Goal: Information Seeking & Learning: Find specific fact

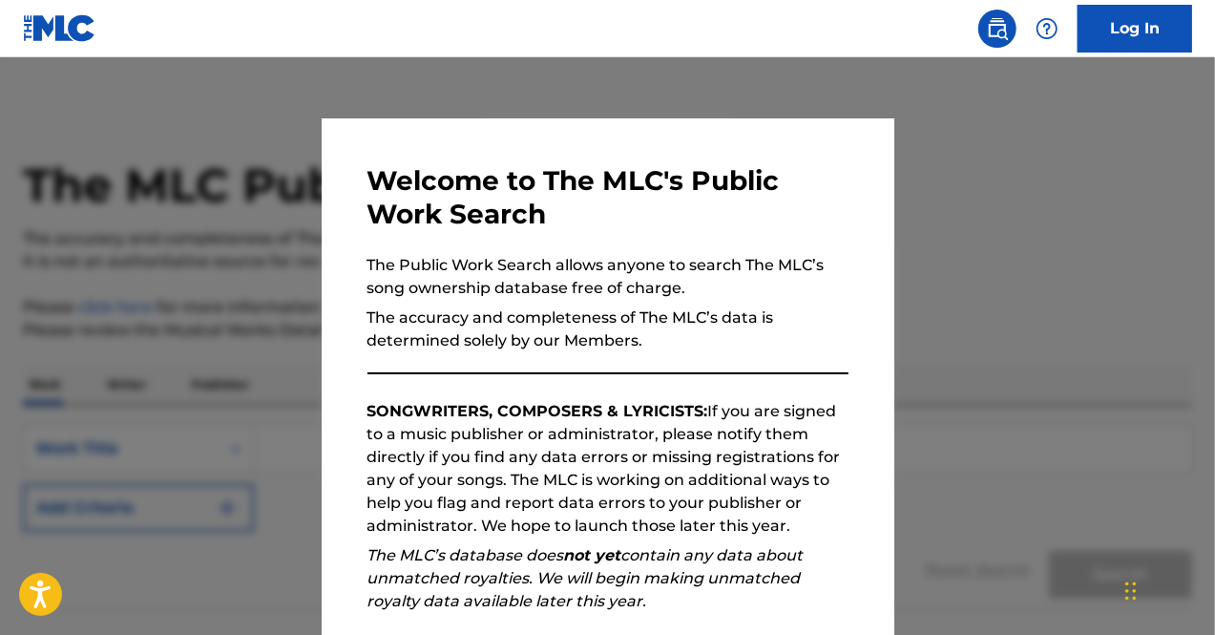
scroll to position [238, 0]
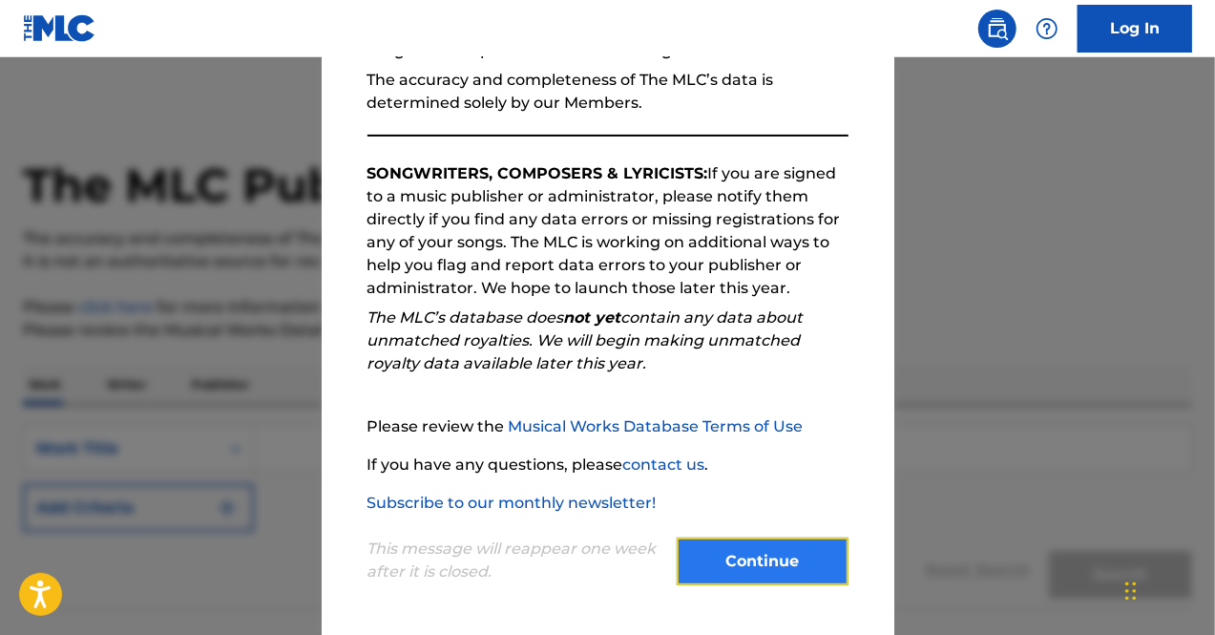
click at [754, 556] on button "Continue" at bounding box center [763, 561] width 172 height 48
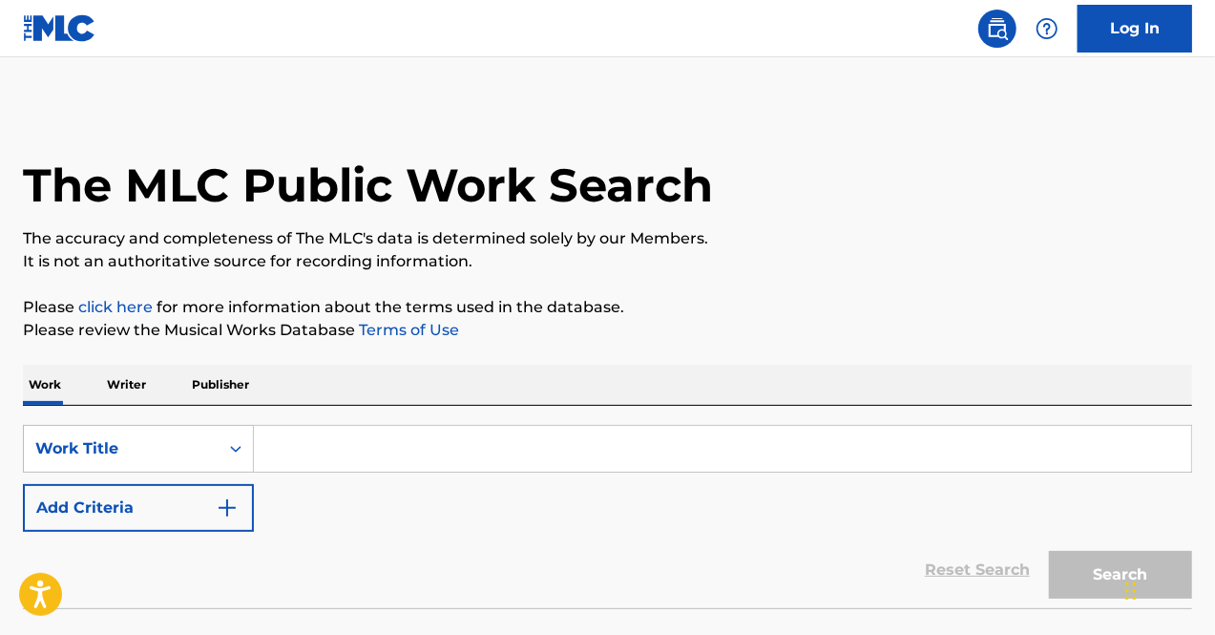
scroll to position [134, 0]
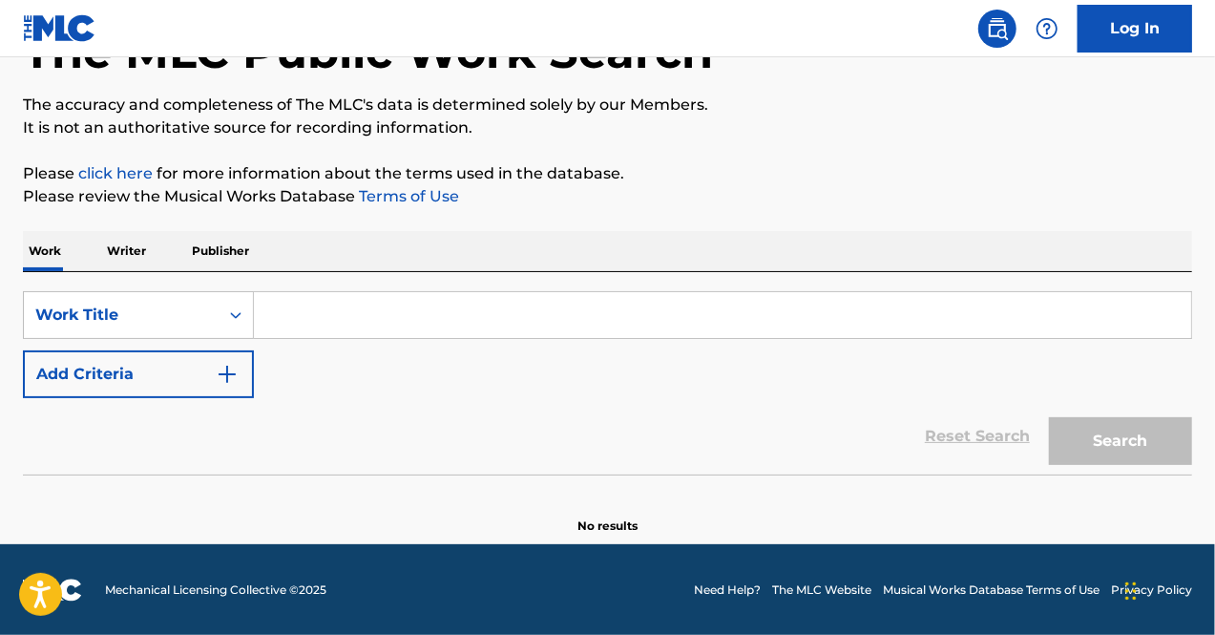
click at [140, 257] on p "Writer" at bounding box center [126, 251] width 51 height 40
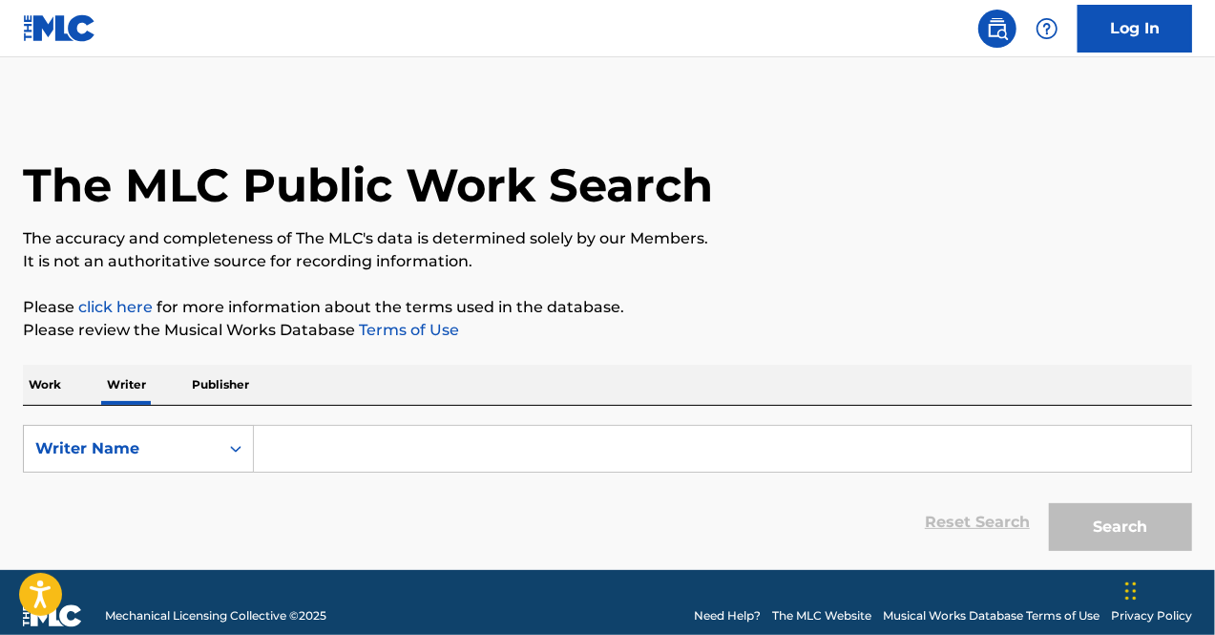
click at [387, 432] on input "Search Form" at bounding box center [722, 449] width 937 height 46
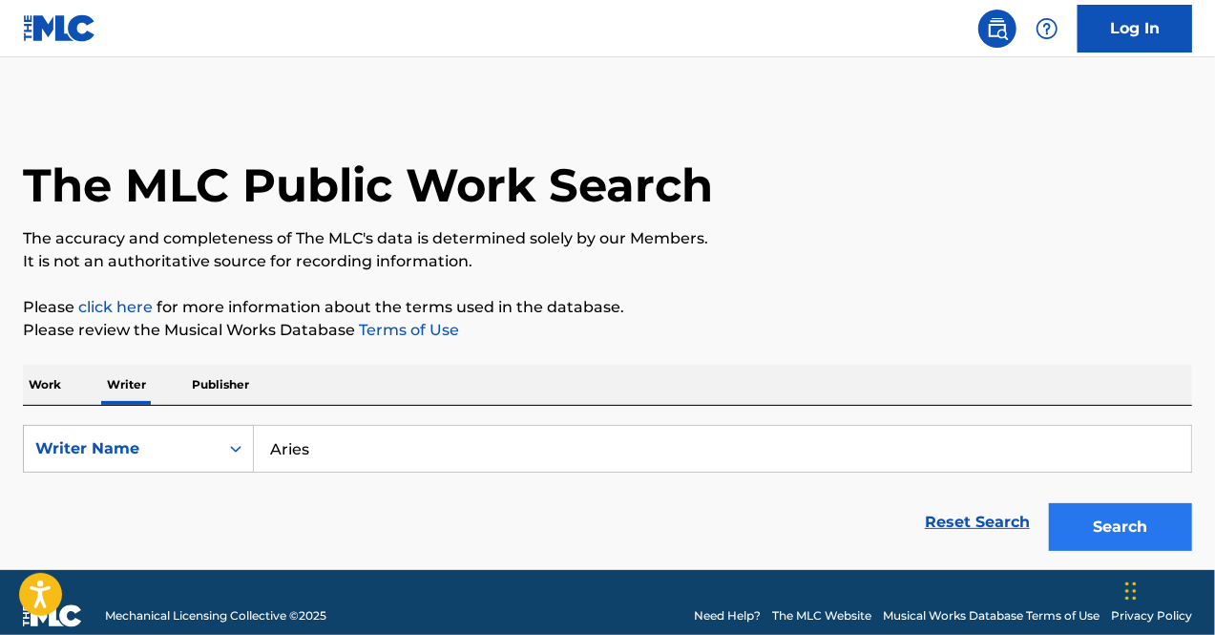
type input "Aries"
click at [1057, 519] on button "Search" at bounding box center [1120, 527] width 143 height 48
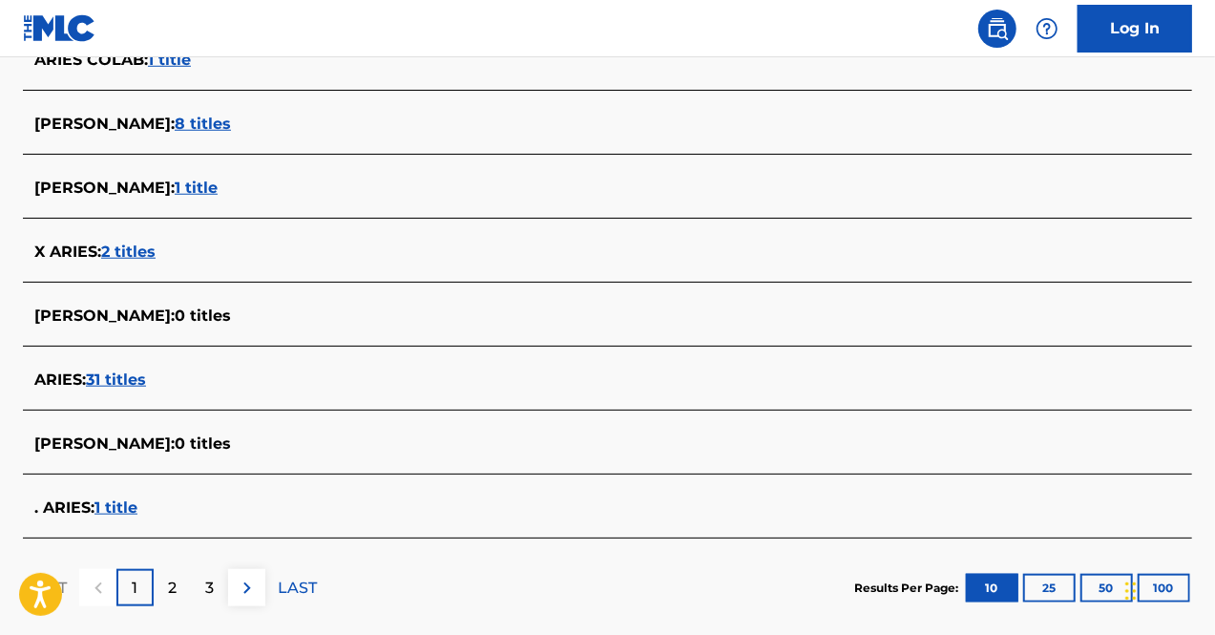
scroll to position [702, 0]
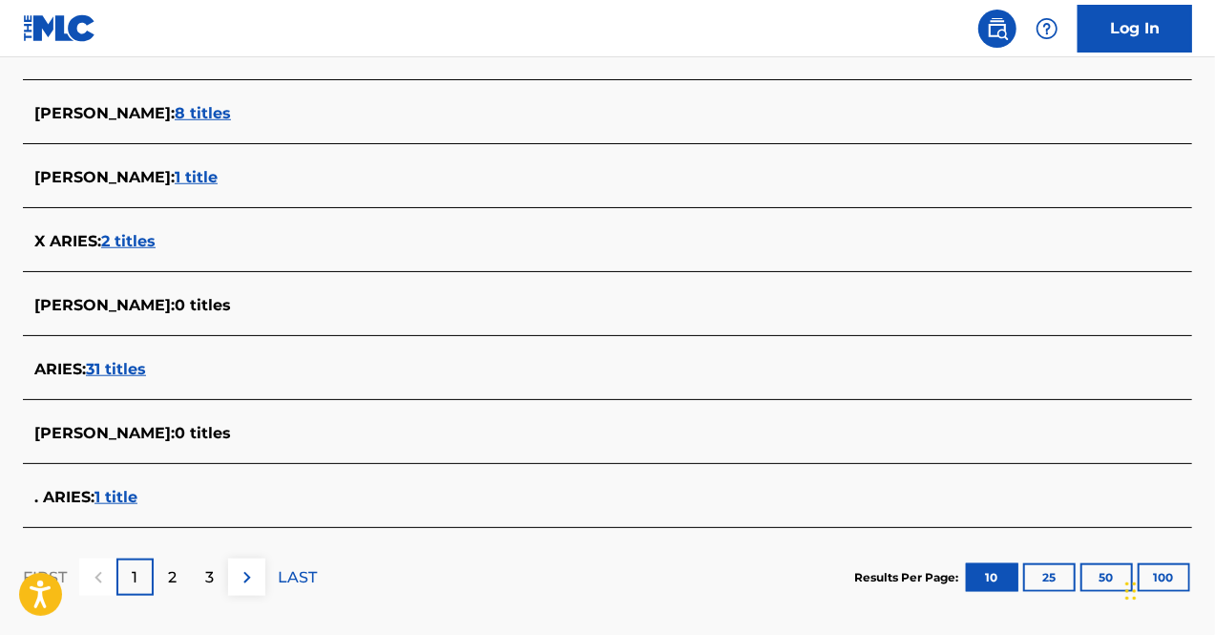
click at [133, 360] on span "31 titles" at bounding box center [116, 369] width 60 height 18
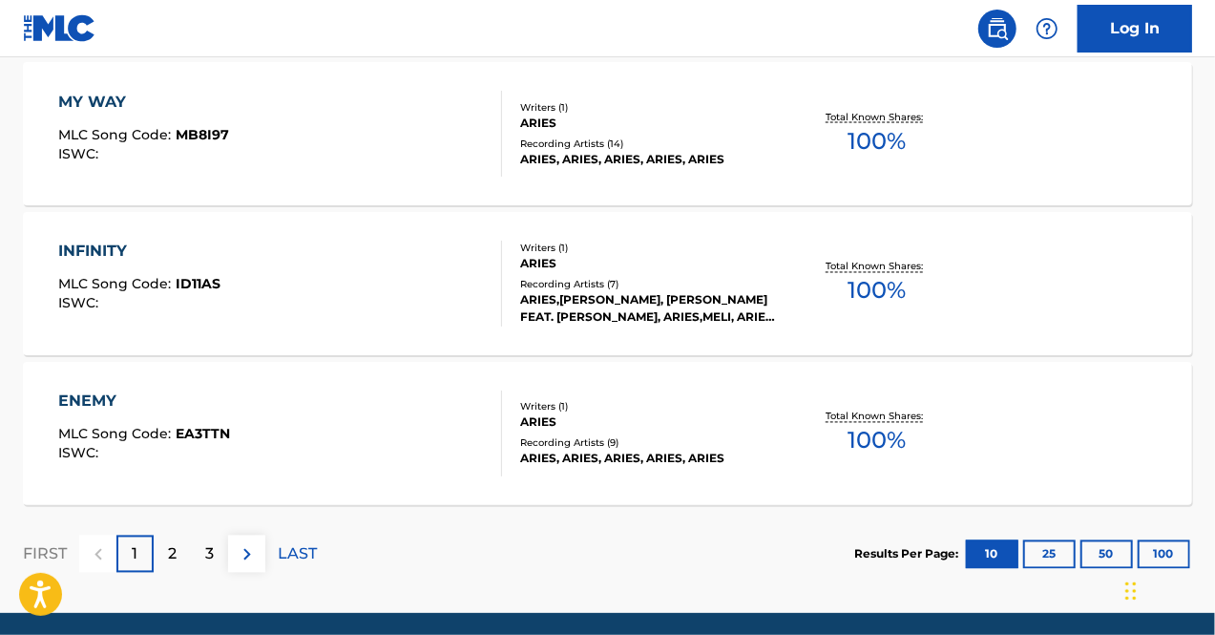
scroll to position [1700, 0]
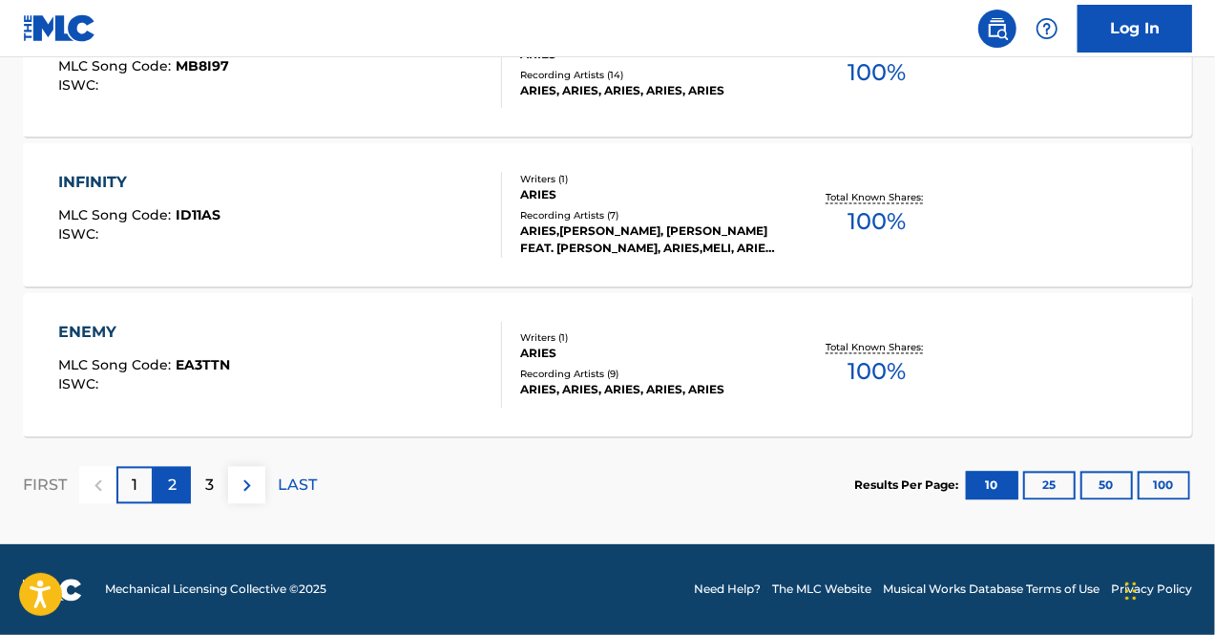
click at [185, 478] on div "2" at bounding box center [172, 485] width 37 height 37
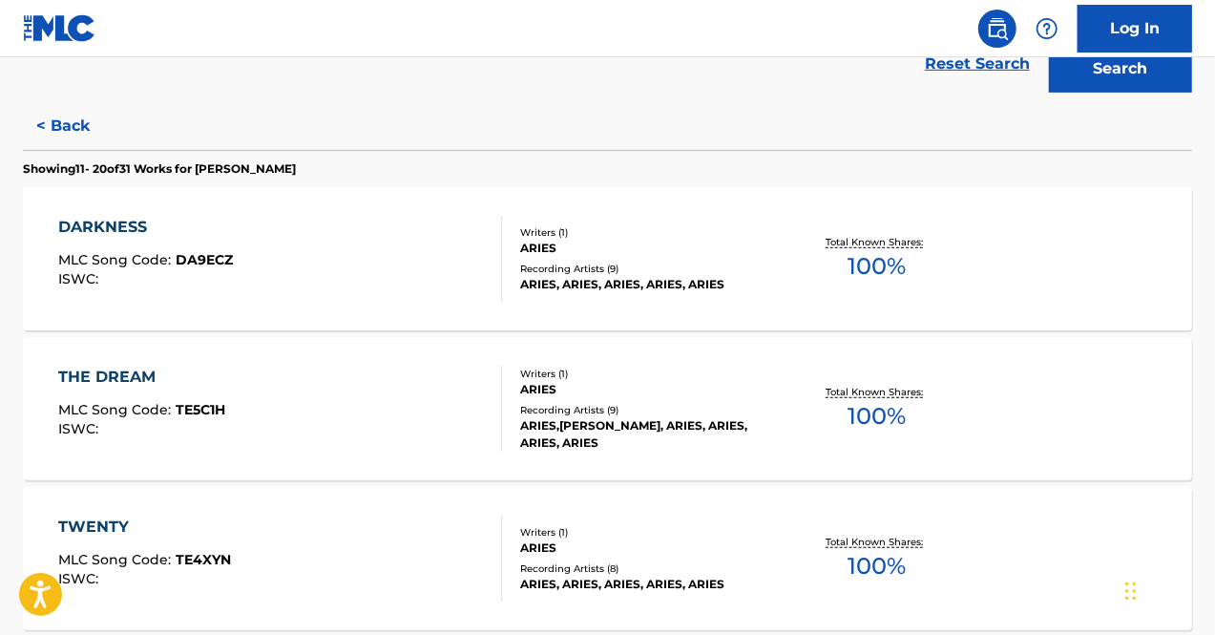
scroll to position [240, 0]
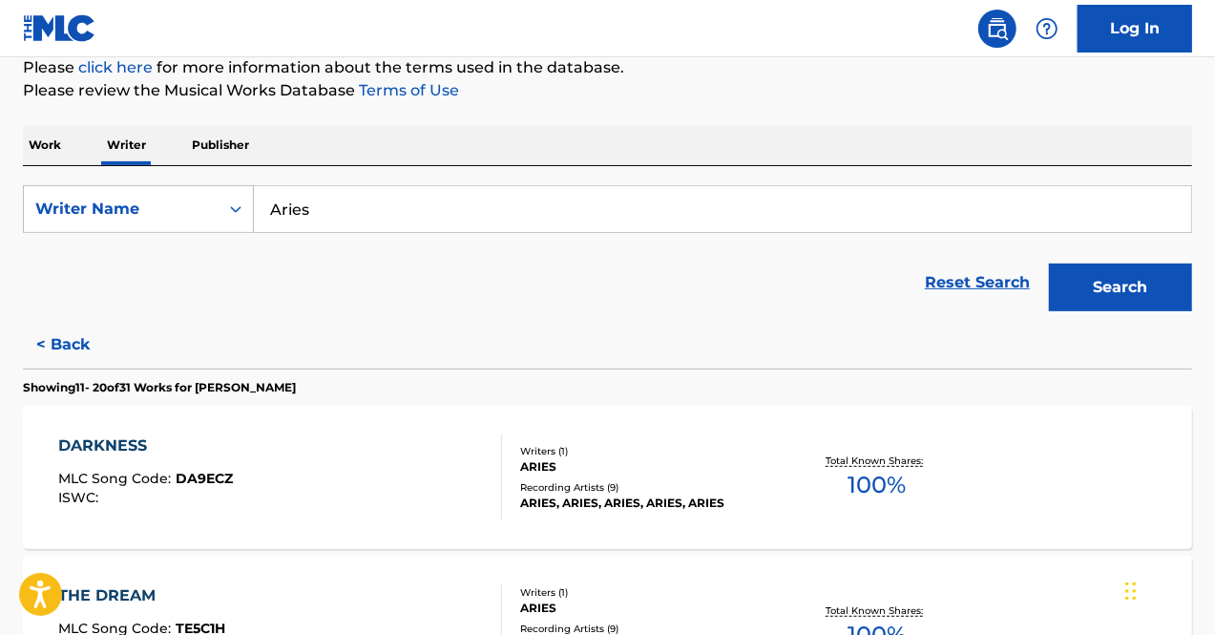
click at [223, 162] on p "Publisher" at bounding box center [220, 145] width 69 height 40
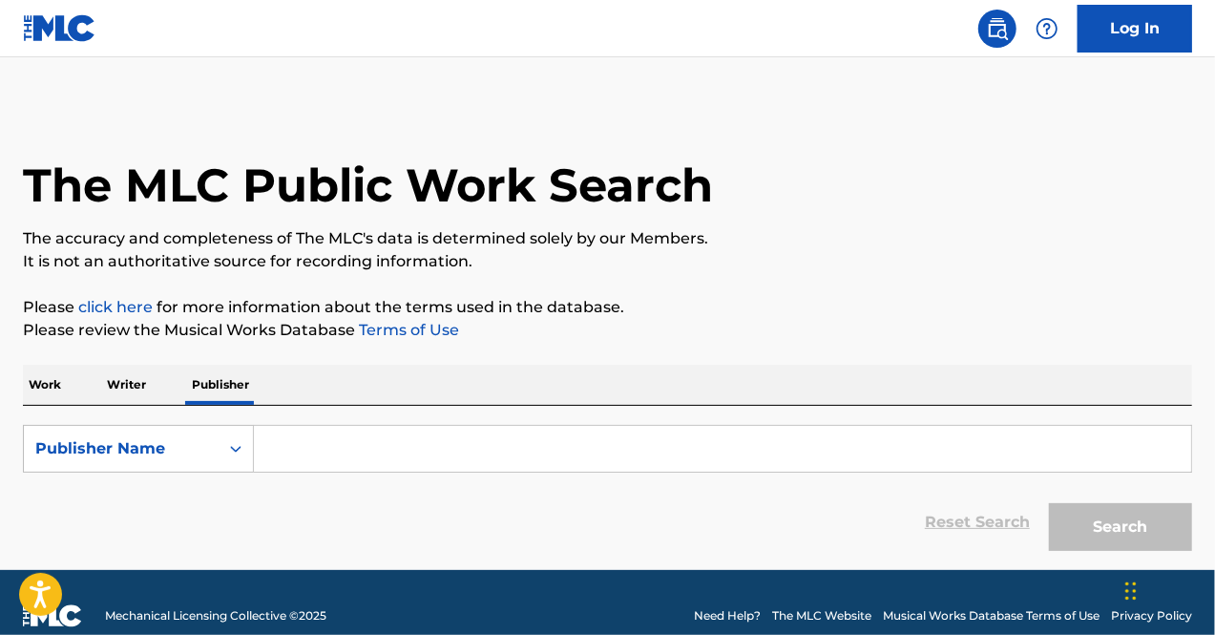
click at [353, 454] on input "Search Form" at bounding box center [722, 449] width 937 height 46
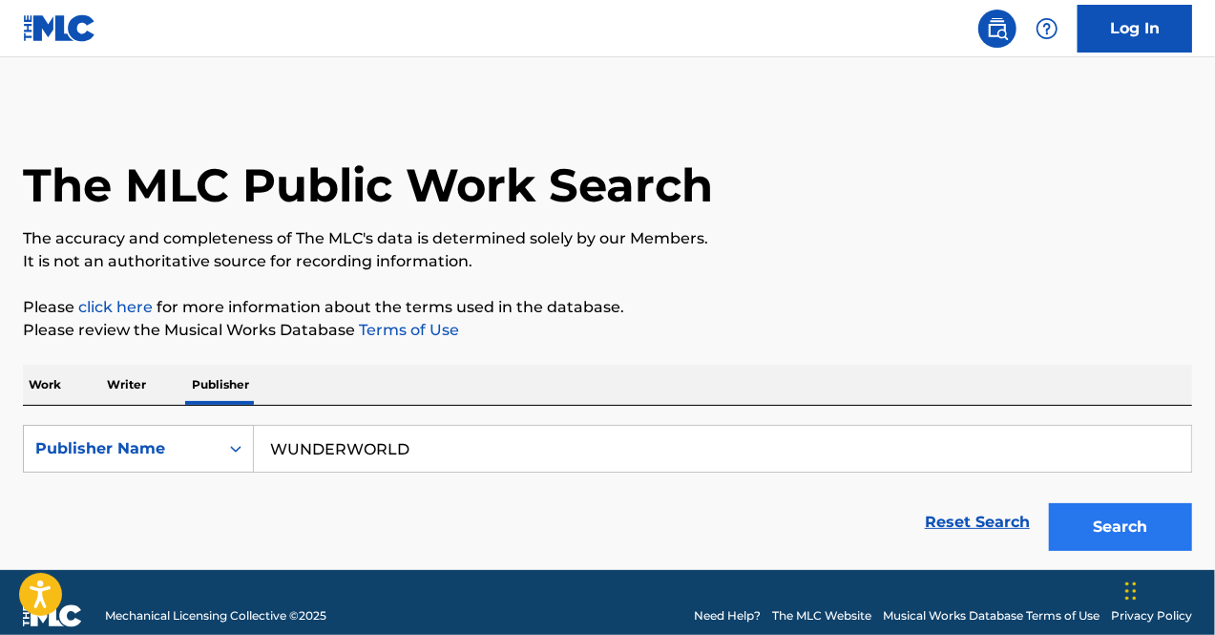
type input "WUNDERWORLD"
click at [1120, 518] on button "Search" at bounding box center [1120, 527] width 143 height 48
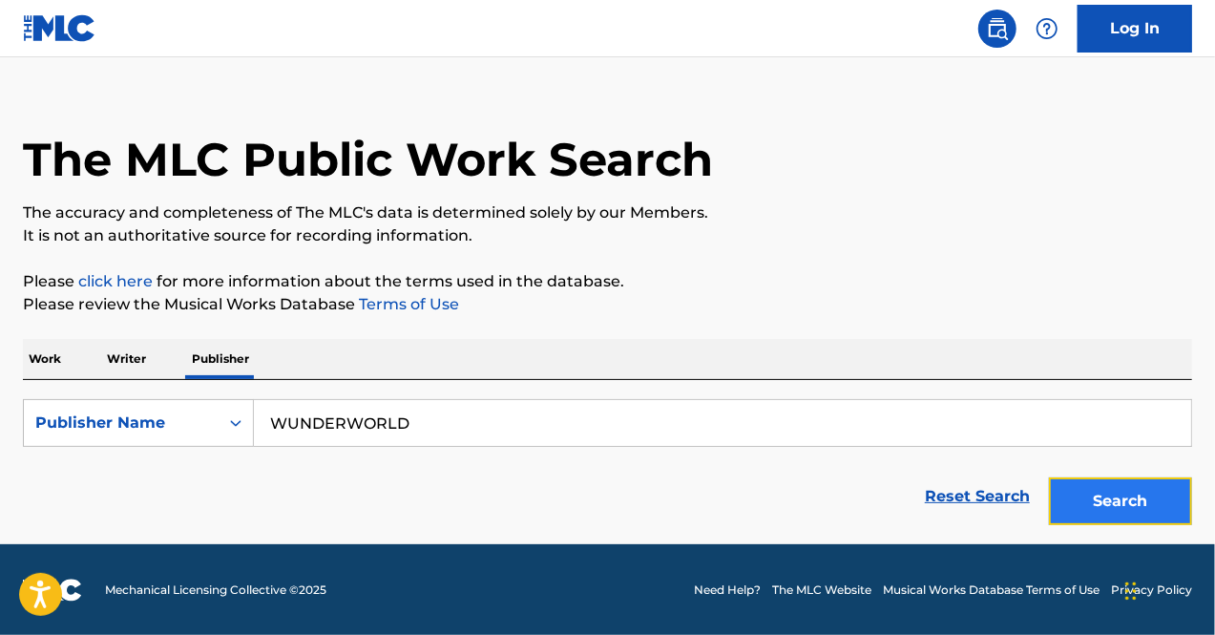
click at [1078, 503] on button "Search" at bounding box center [1120, 501] width 143 height 48
click at [135, 367] on p "Writer" at bounding box center [126, 359] width 51 height 40
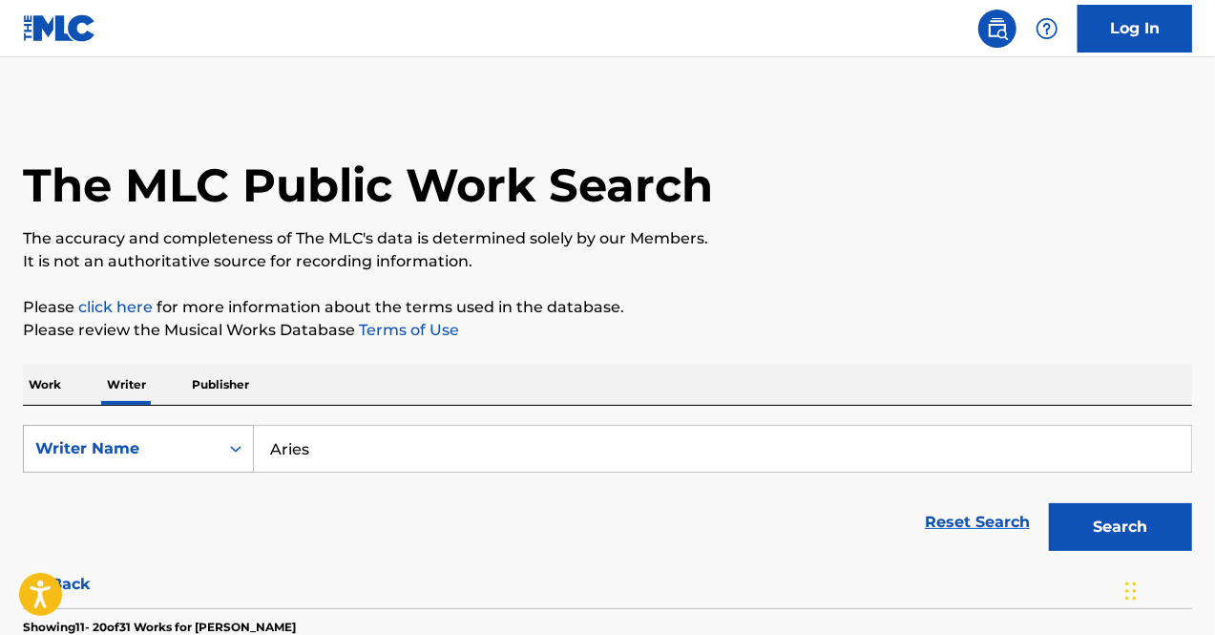
drag, startPoint x: 409, startPoint y: 448, endPoint x: 235, endPoint y: 437, distance: 174.9
click at [235, 437] on div "SearchWithCriteriade304815-66eb-4eb1-87c2-b4eba83315c7 Writer Name [PERSON_NAME]" at bounding box center [607, 449] width 1169 height 48
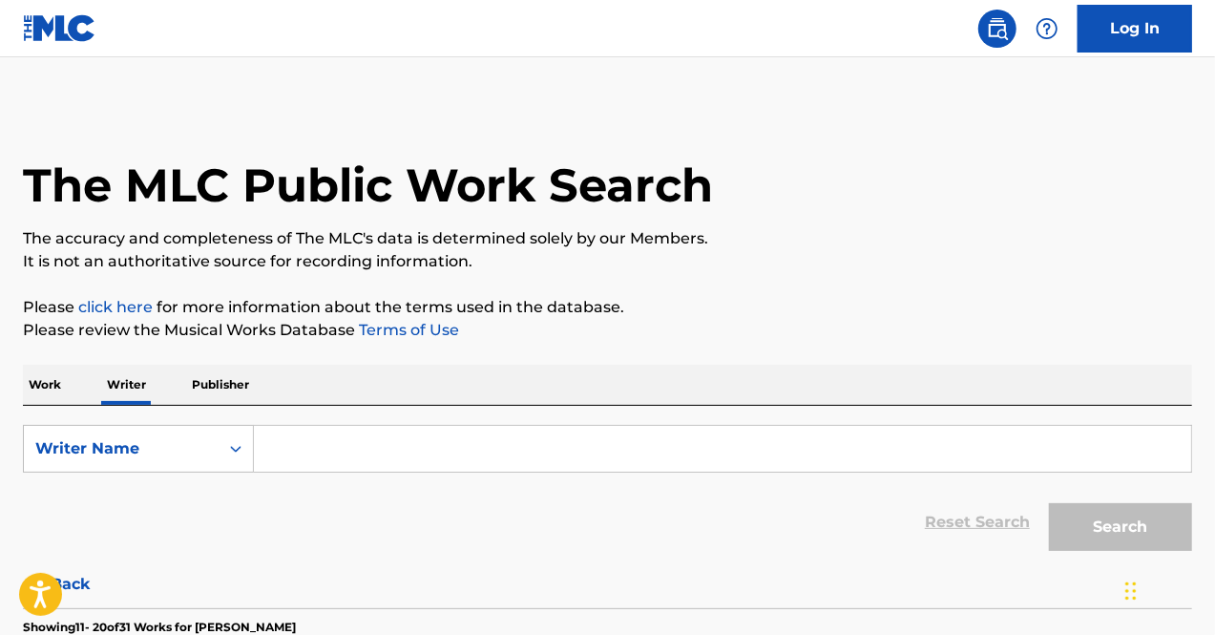
paste input "[PERSON_NAME] [PERSON_NAME]"
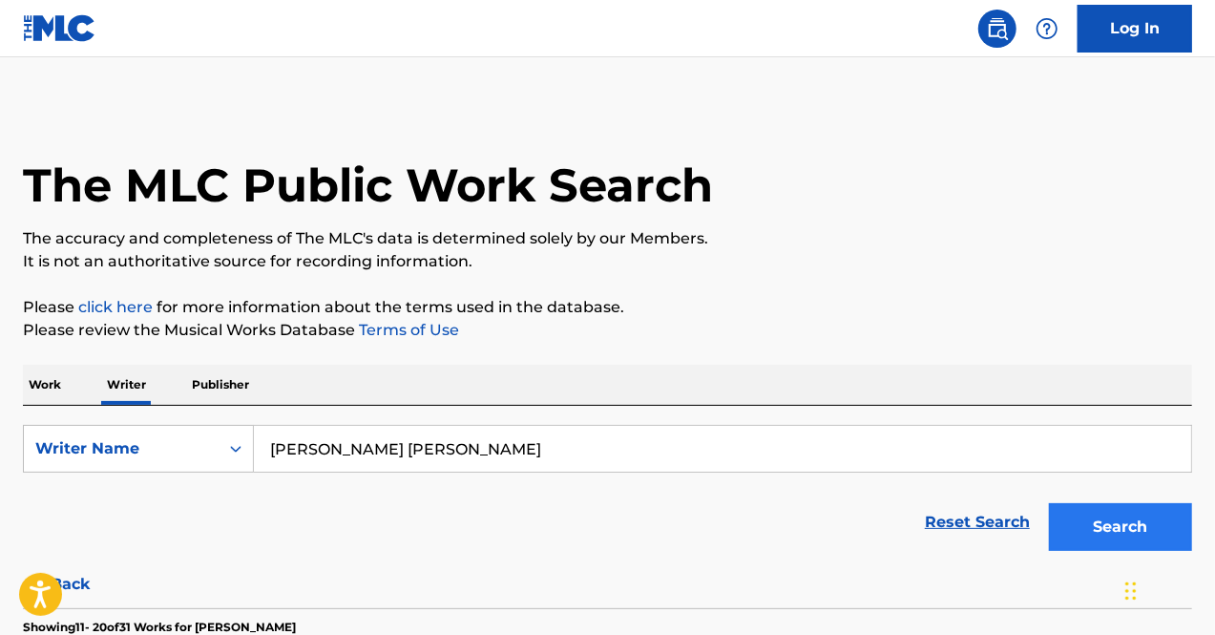
type input "[PERSON_NAME] [PERSON_NAME]"
click at [1099, 518] on button "Search" at bounding box center [1120, 527] width 143 height 48
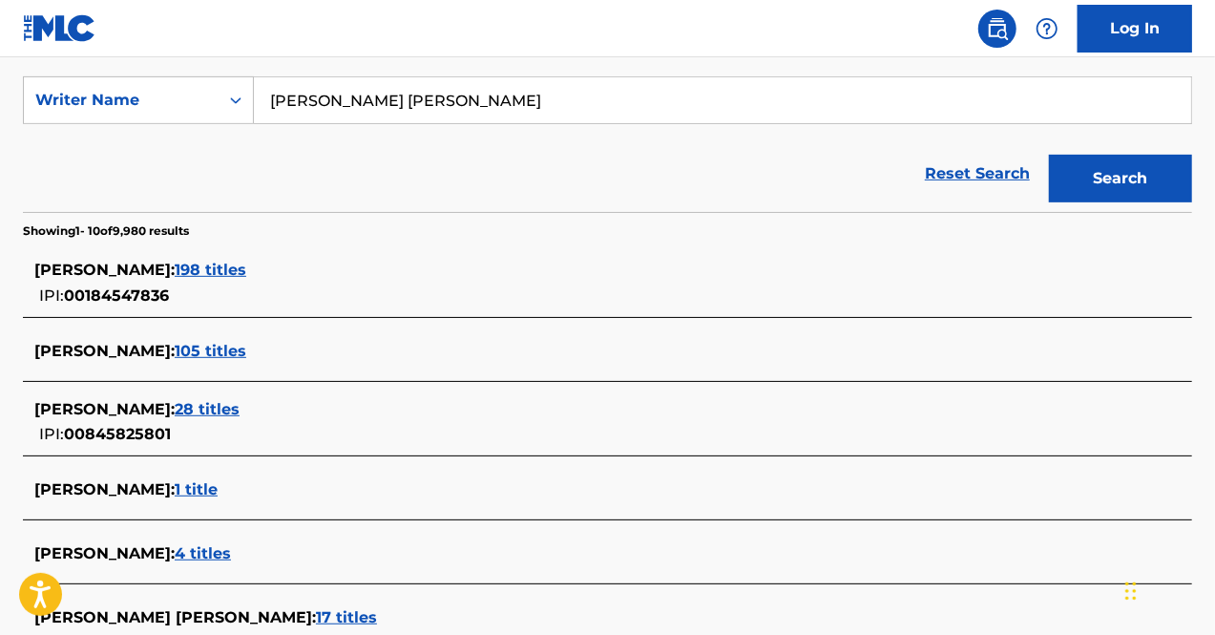
scroll to position [349, 0]
click at [240, 404] on span "28 titles" at bounding box center [207, 408] width 65 height 18
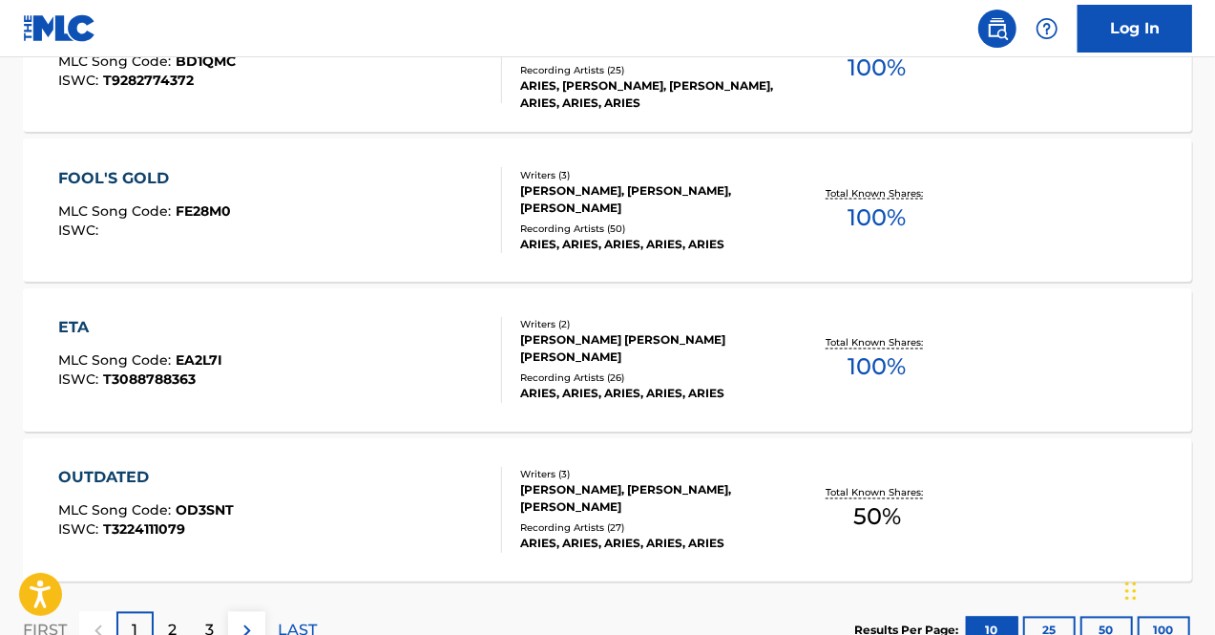
scroll to position [1700, 0]
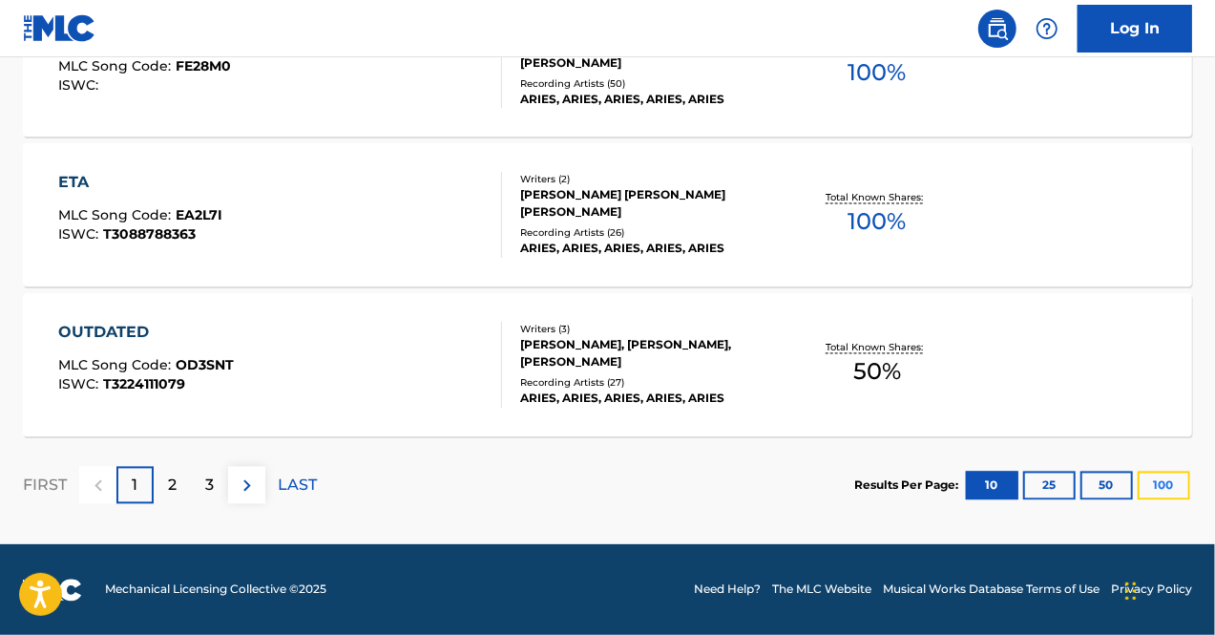
click at [1162, 490] on button "100" at bounding box center [1163, 485] width 52 height 29
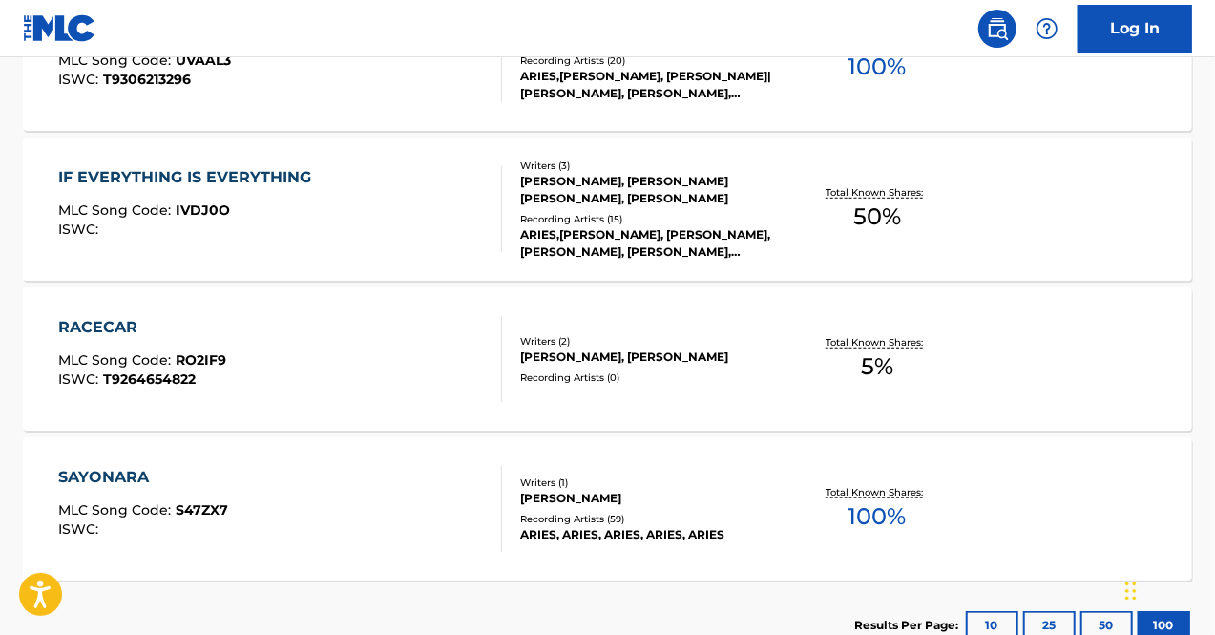
scroll to position [4152, 0]
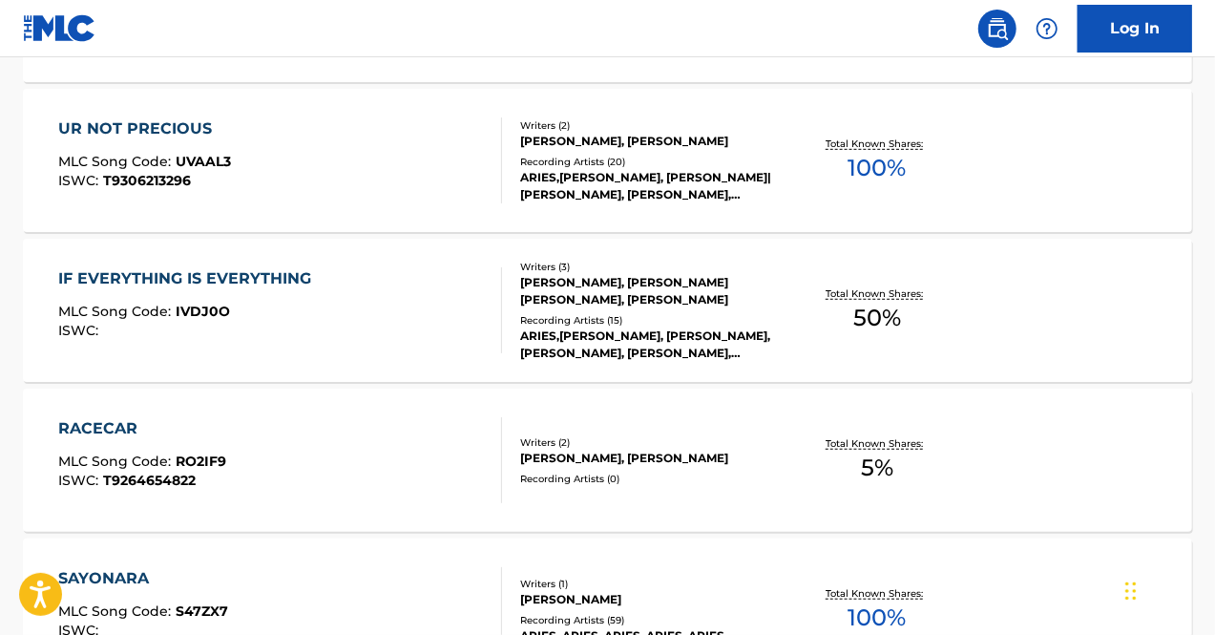
click at [104, 421] on div "RACECAR" at bounding box center [142, 428] width 168 height 23
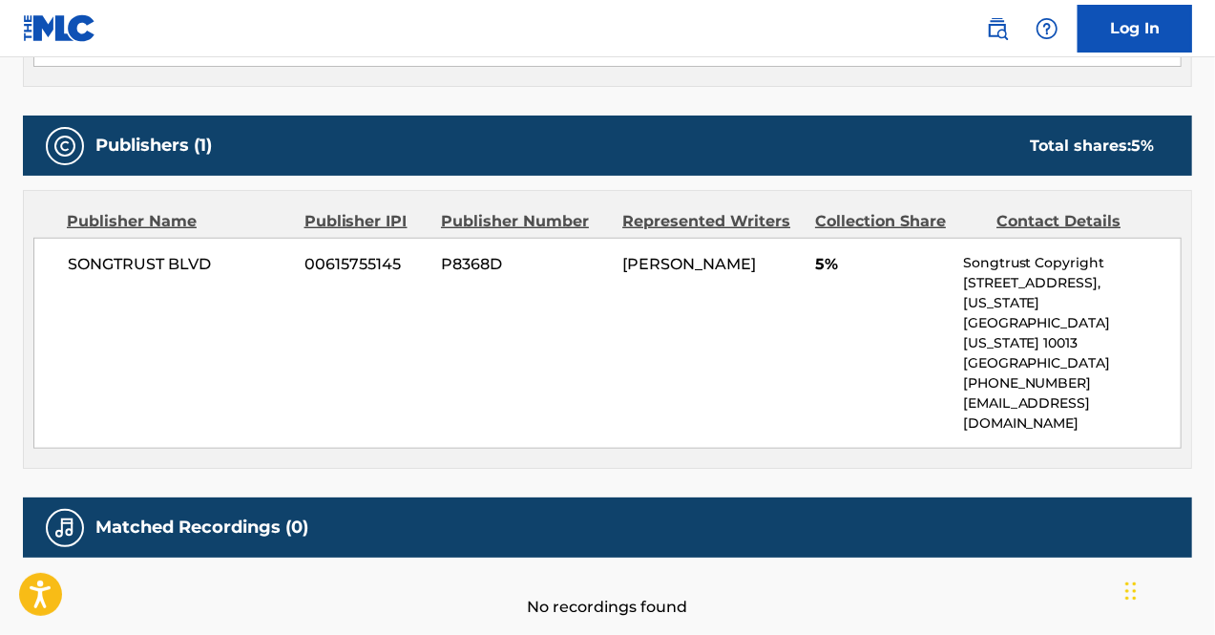
scroll to position [829, 0]
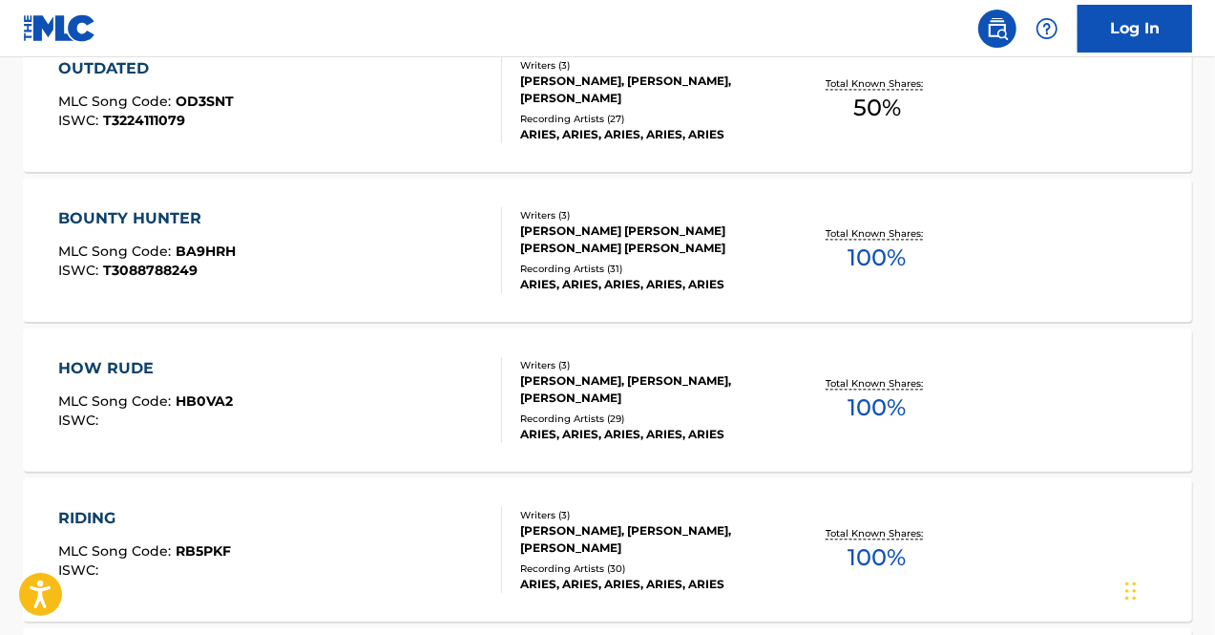
scroll to position [1957, 0]
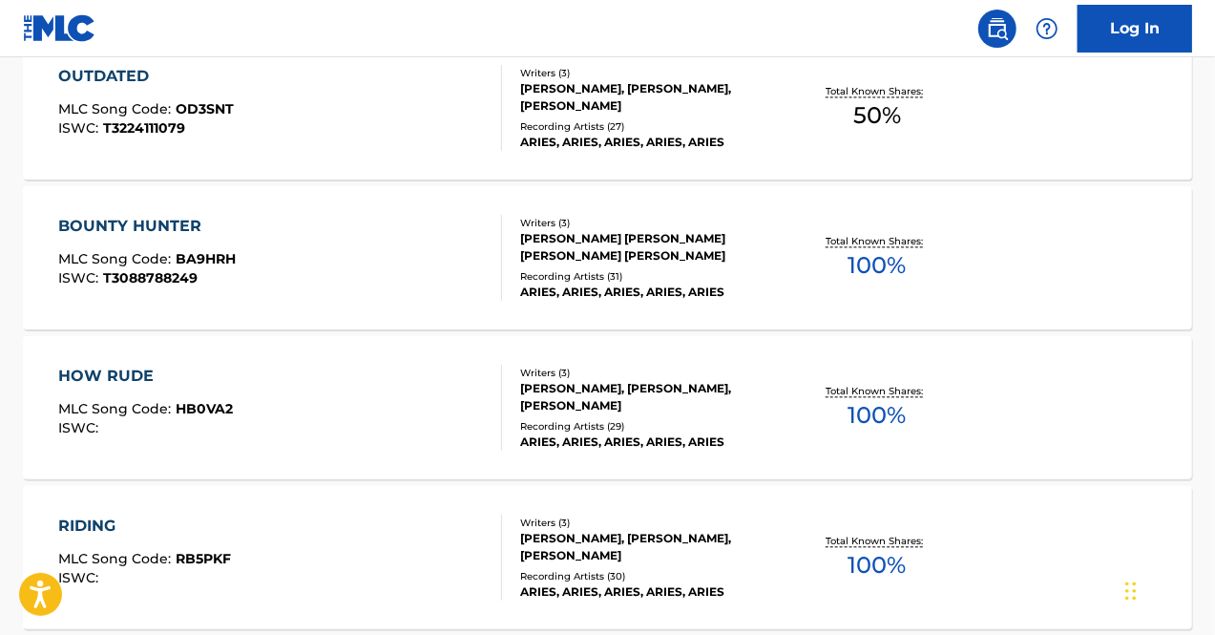
click at [113, 532] on div "RIDING" at bounding box center [144, 525] width 173 height 23
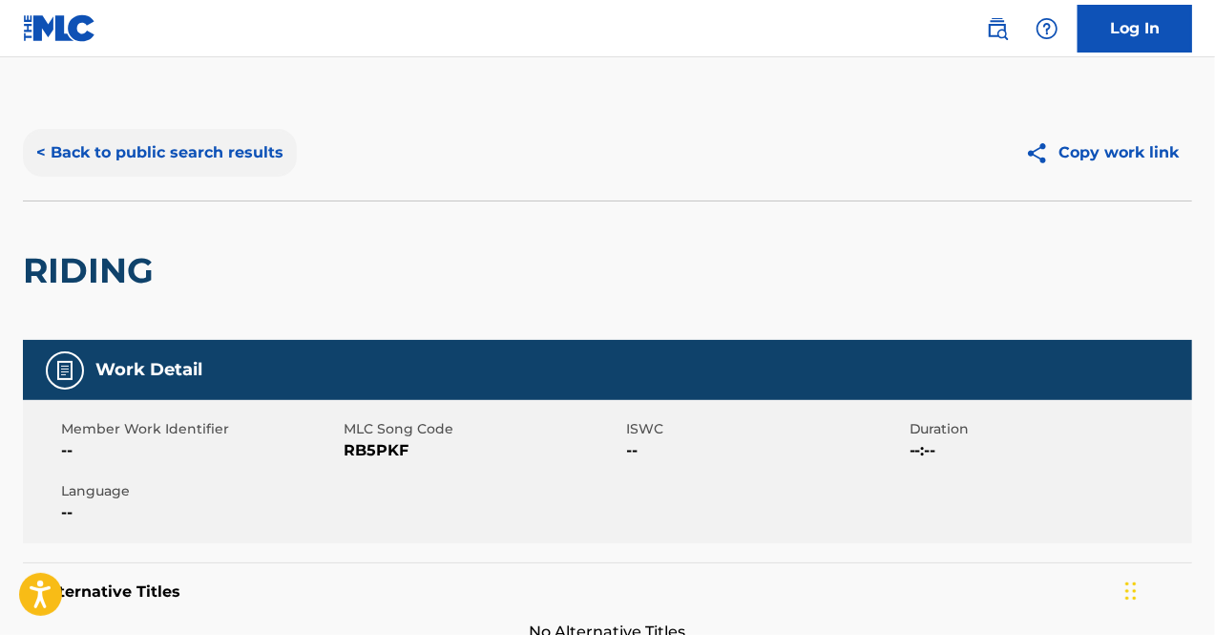
click at [225, 150] on button "< Back to public search results" at bounding box center [160, 153] width 274 height 48
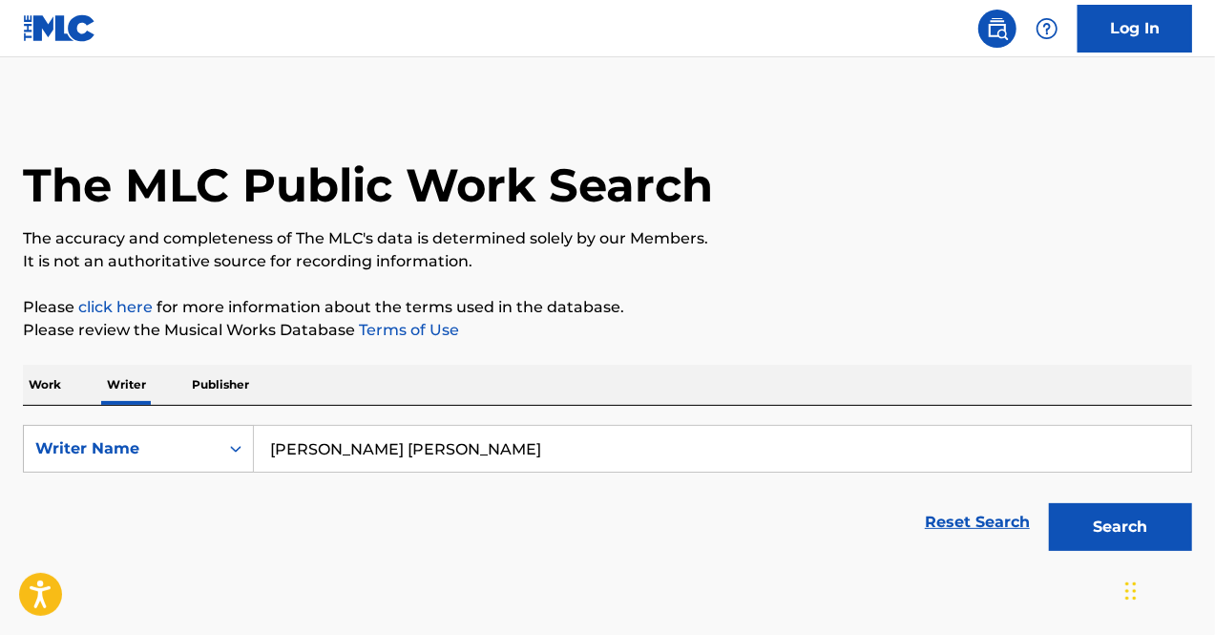
scroll to position [84, 0]
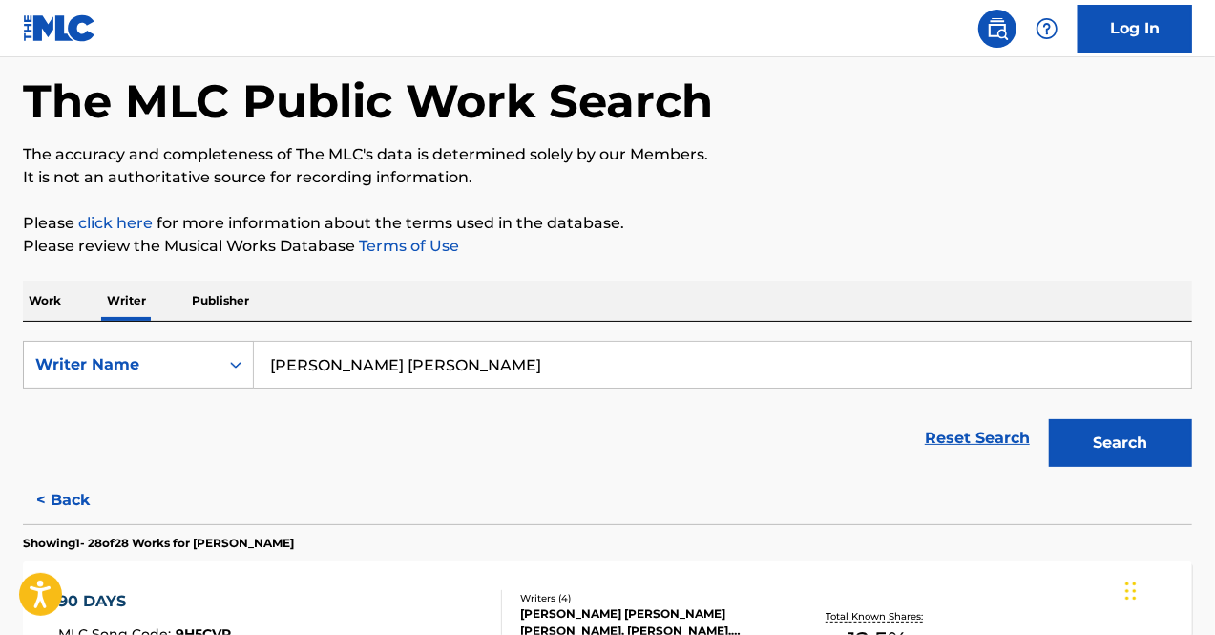
click at [229, 295] on p "Publisher" at bounding box center [220, 301] width 69 height 40
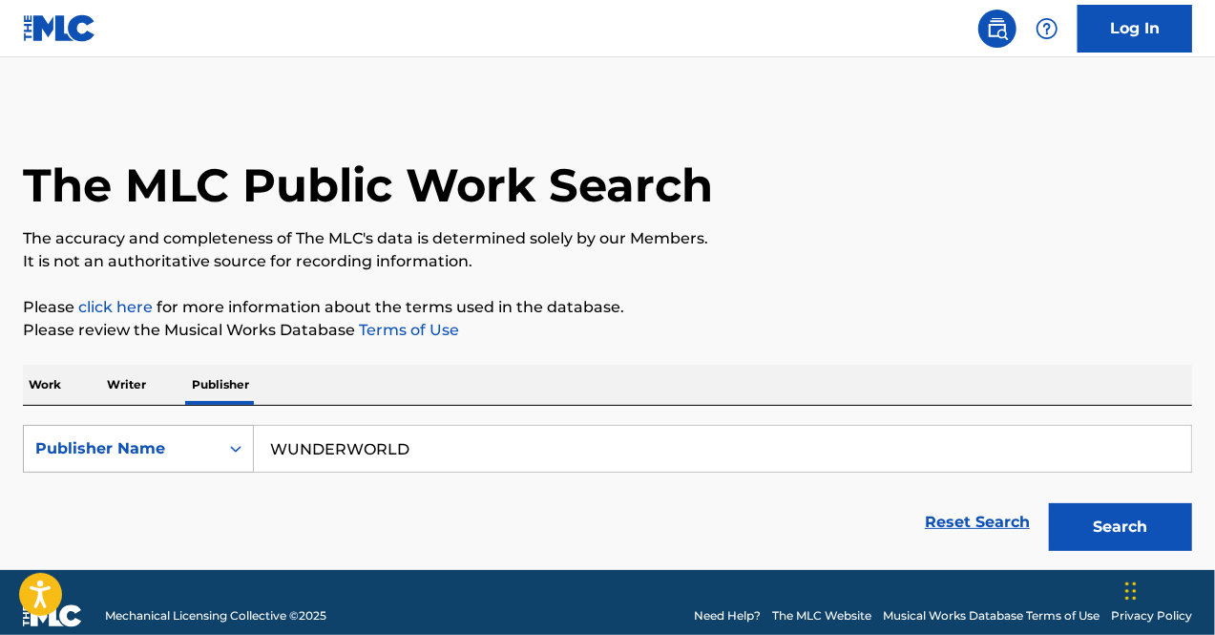
click at [209, 442] on div "Publisher Name" at bounding box center [121, 448] width 195 height 36
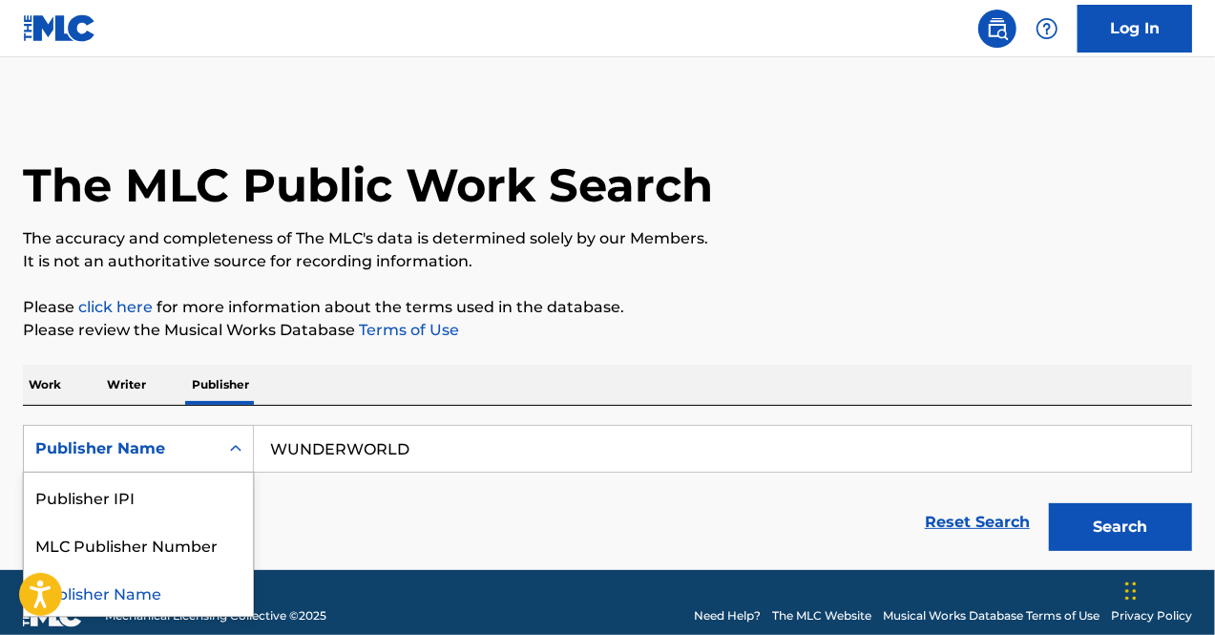
scroll to position [26, 0]
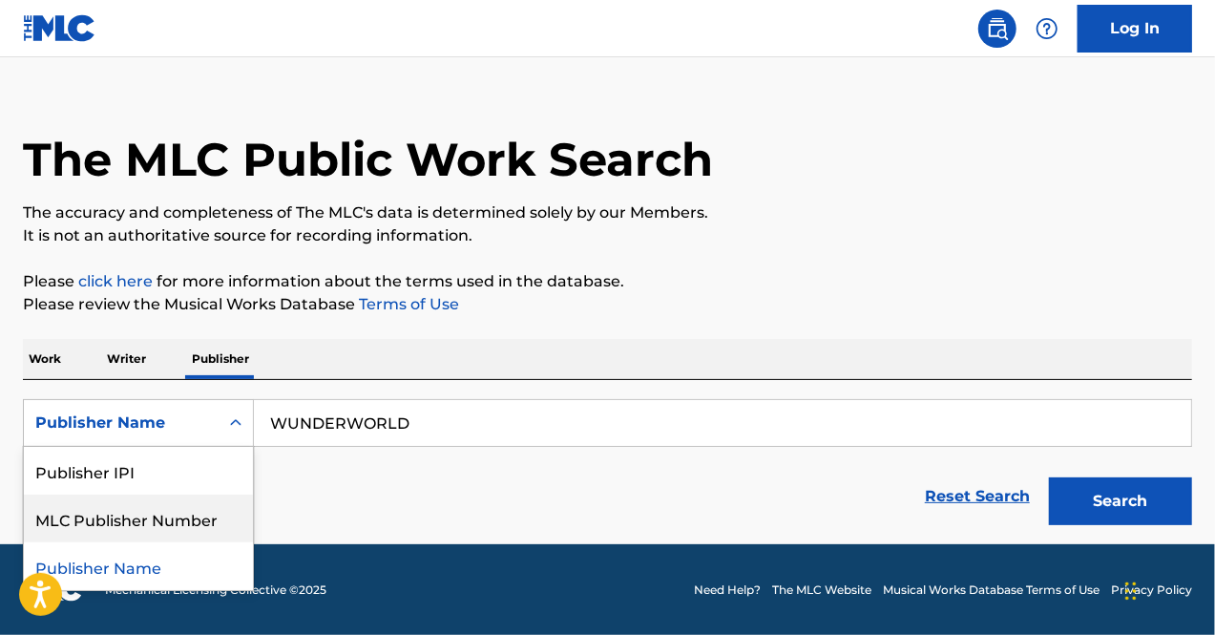
click at [189, 502] on div "MLC Publisher Number" at bounding box center [138, 518] width 229 height 48
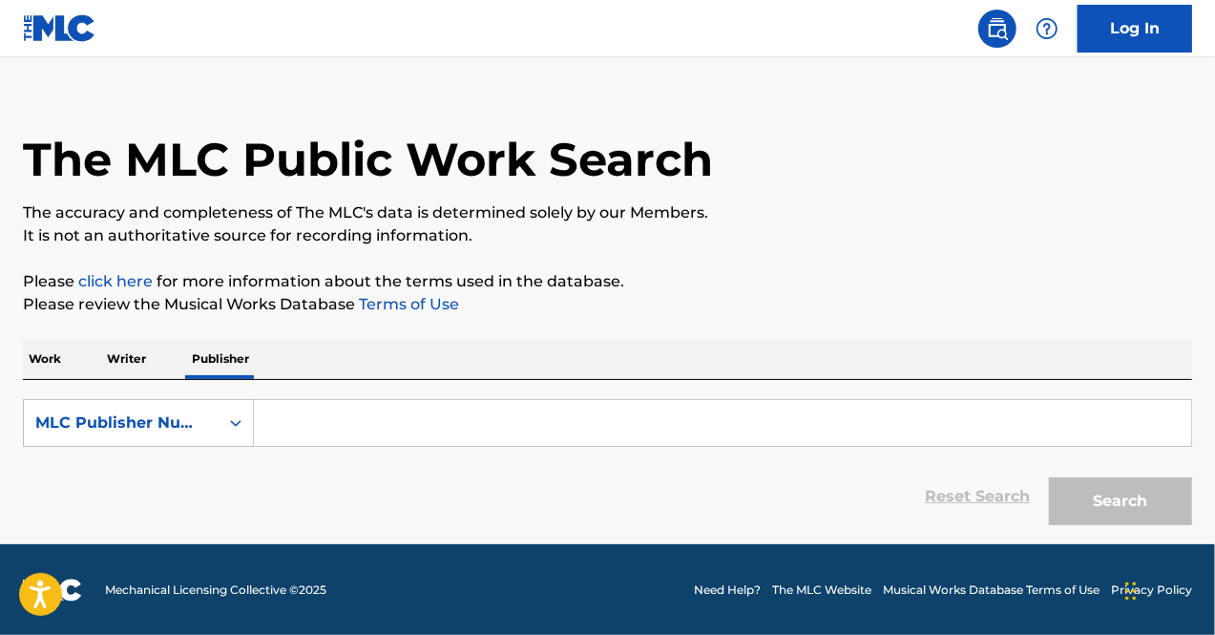
click at [939, 426] on input "Search Form" at bounding box center [722, 423] width 937 height 46
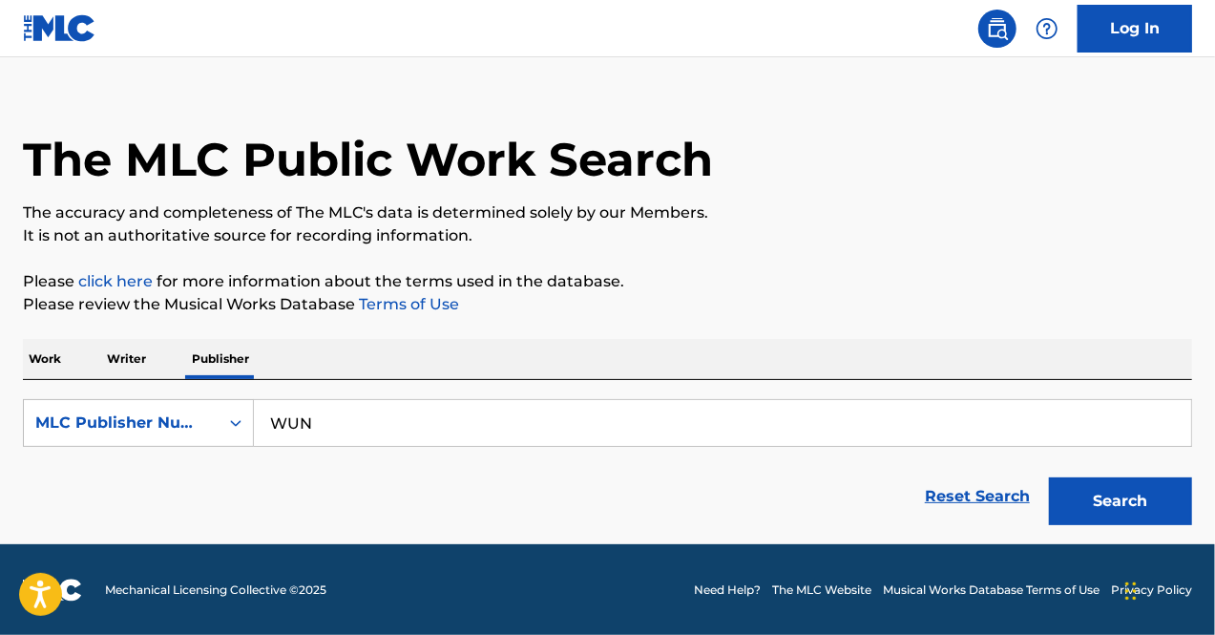
type input "WUNDERWORLD"
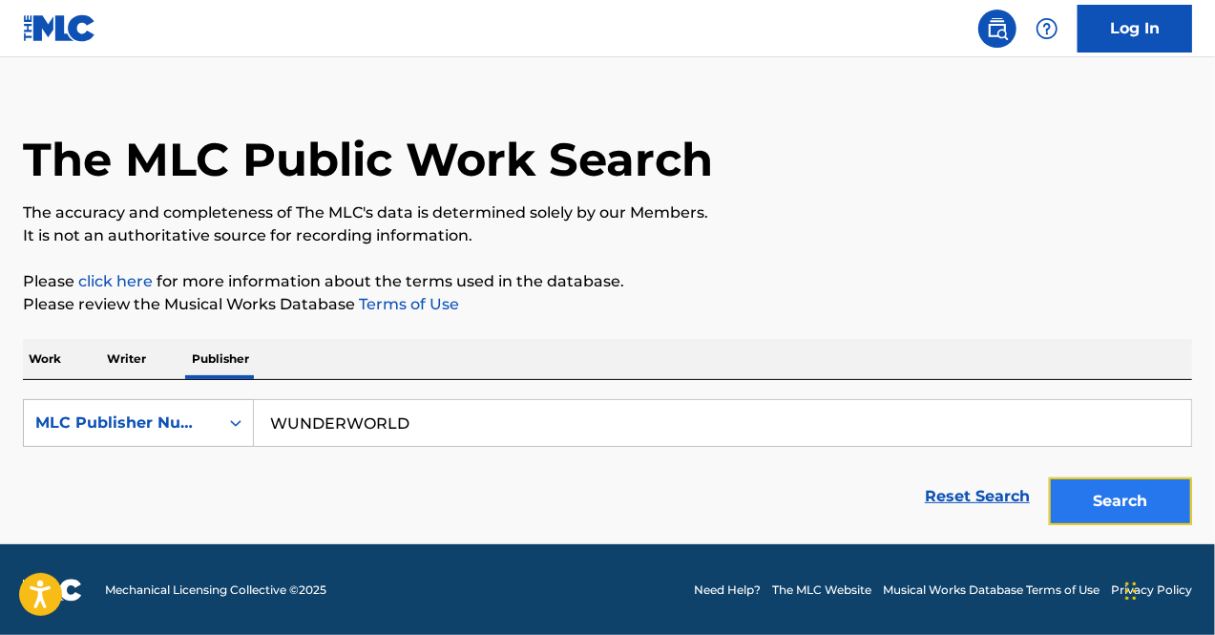
click at [1122, 491] on button "Search" at bounding box center [1120, 501] width 143 height 48
click at [202, 414] on div "MLC Publisher Number" at bounding box center [121, 422] width 172 height 23
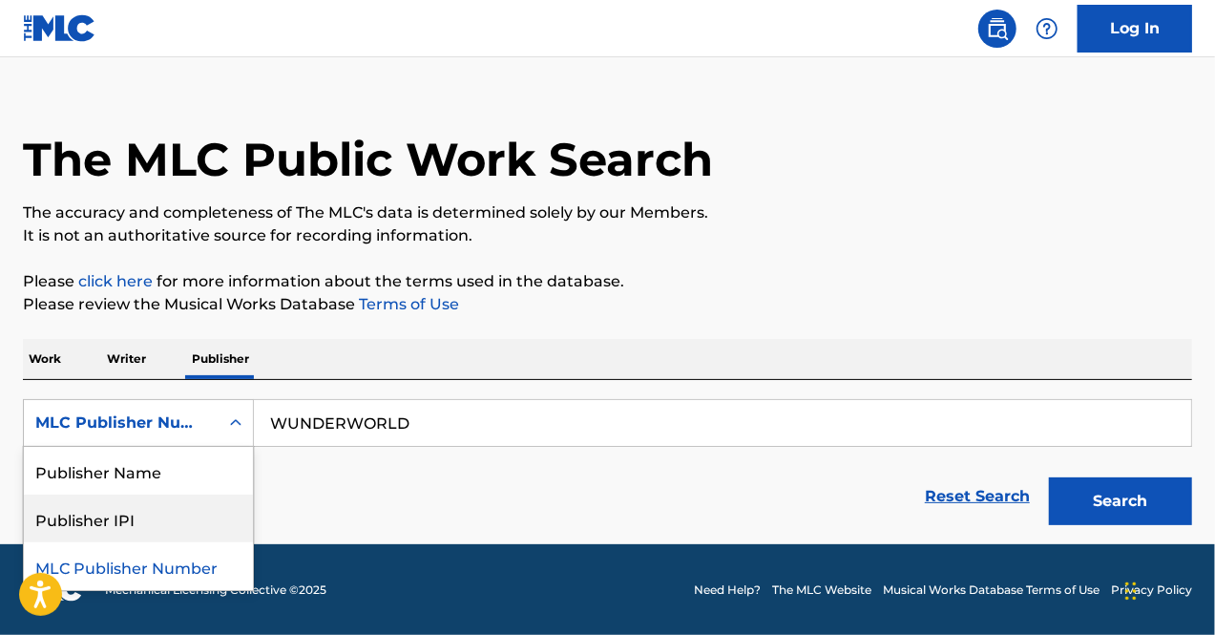
click at [165, 511] on div "Publisher IPI" at bounding box center [138, 518] width 229 height 48
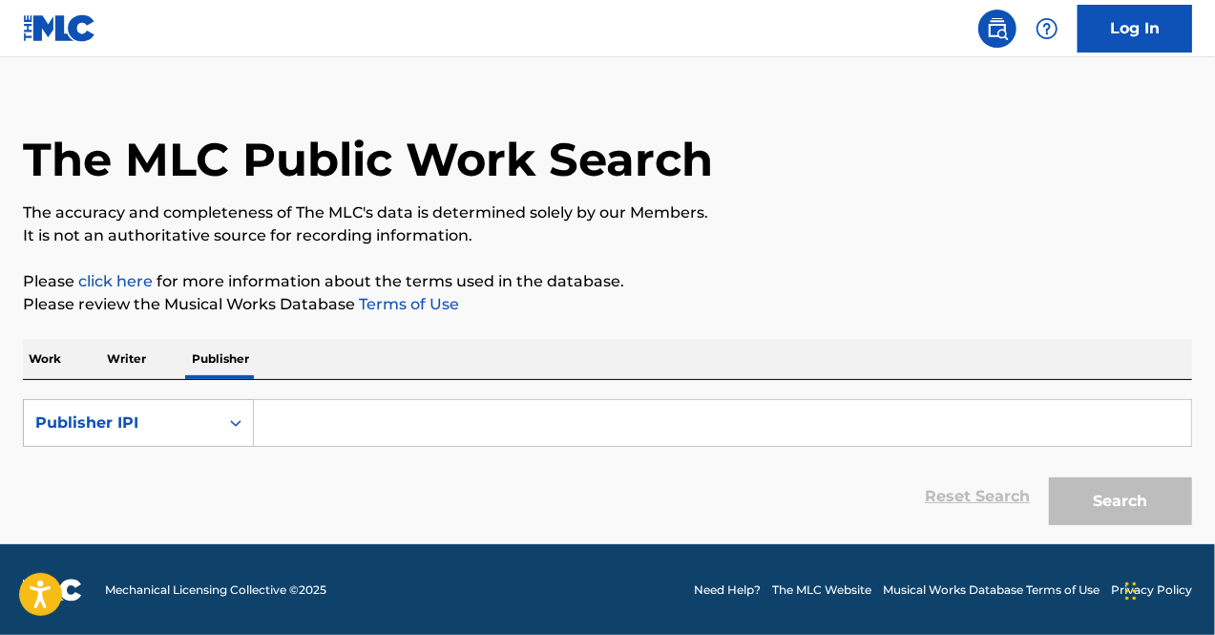
click at [483, 427] on input "Search Form" at bounding box center [722, 423] width 937 height 46
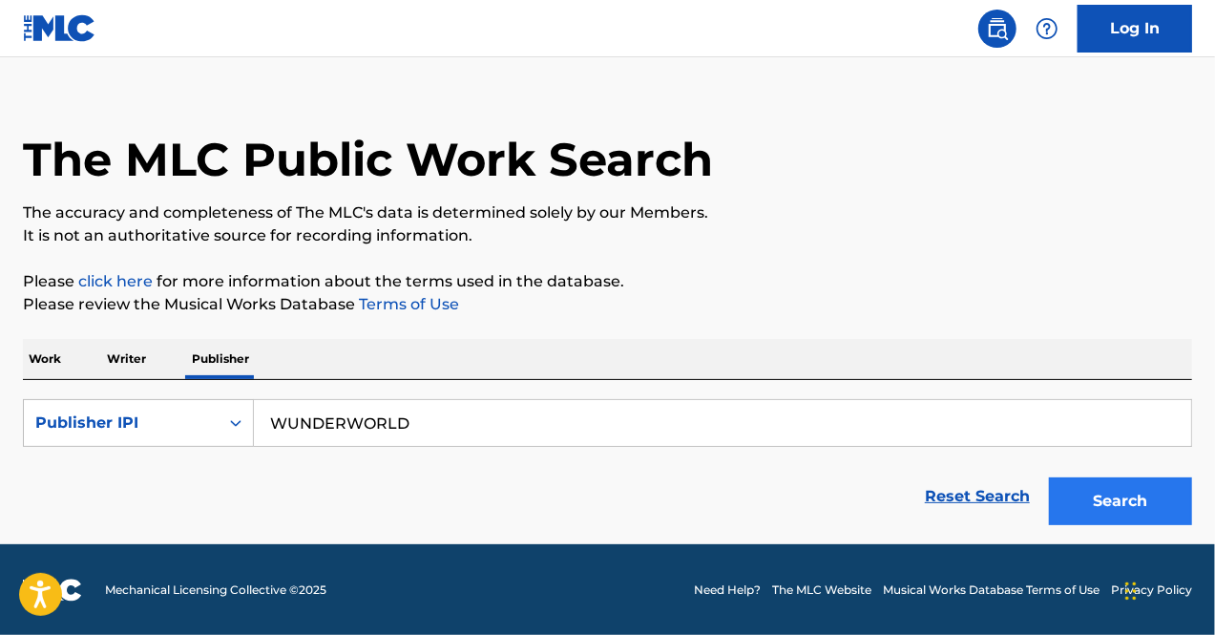
type input "WUNDERWORLD"
click at [1101, 502] on button "Search" at bounding box center [1120, 501] width 143 height 48
click at [143, 358] on p "Writer" at bounding box center [126, 359] width 51 height 40
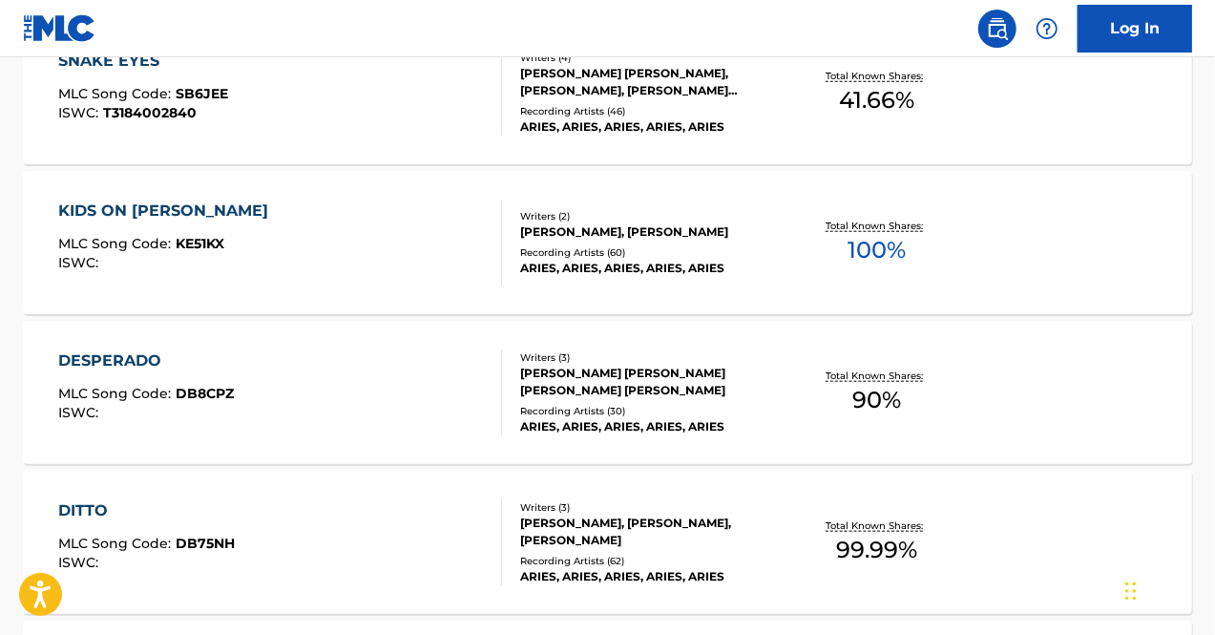
scroll to position [545, 0]
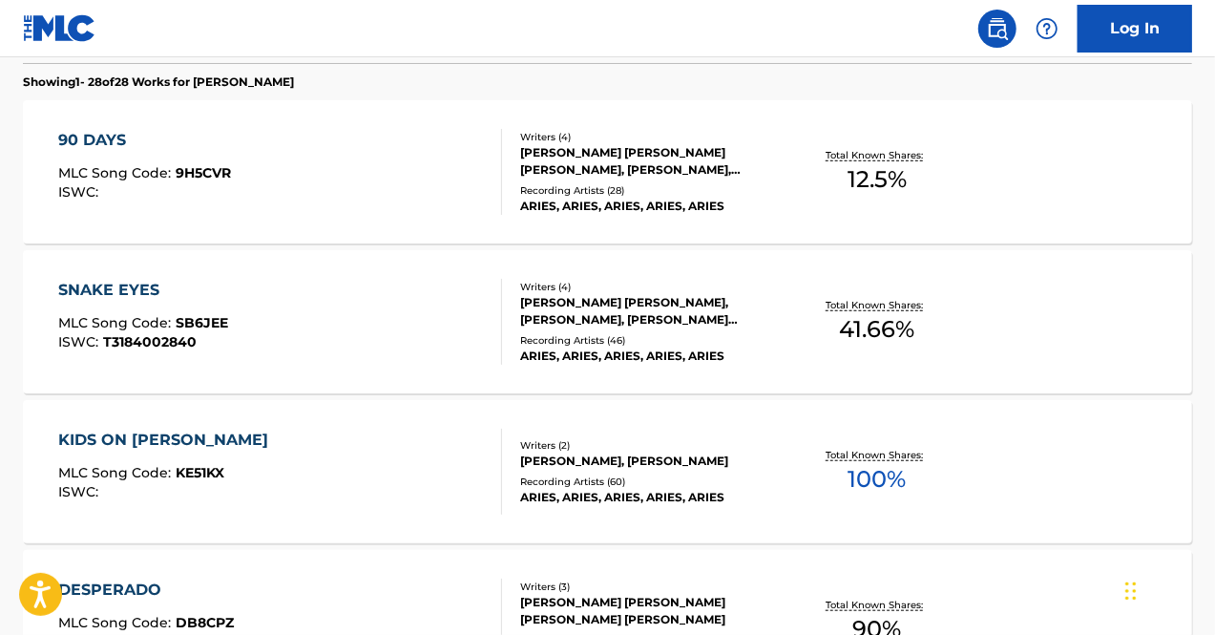
click at [105, 134] on div "90 DAYS" at bounding box center [144, 140] width 173 height 23
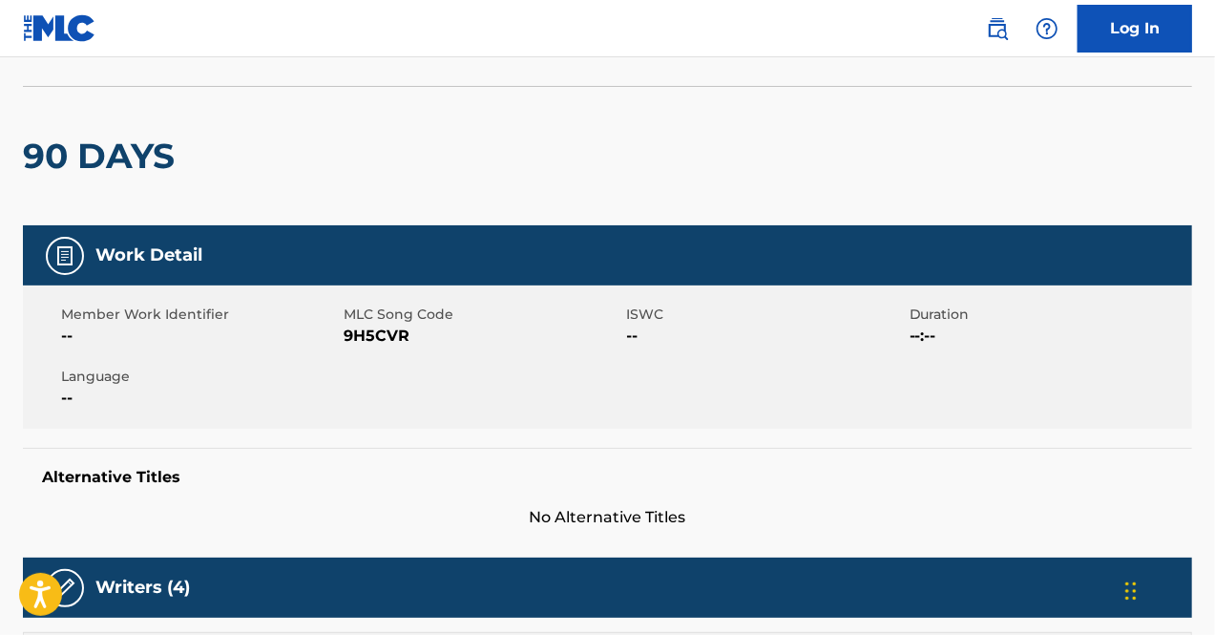
scroll to position [108, 0]
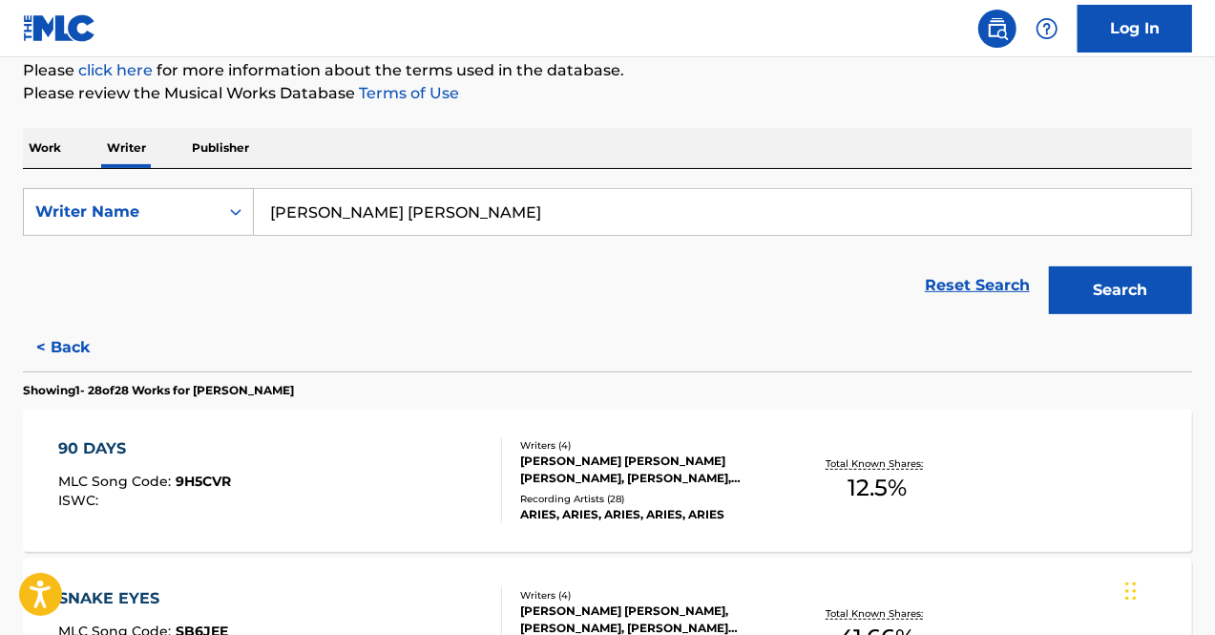
scroll to position [236, 0]
click at [59, 144] on p "Work" at bounding box center [45, 149] width 44 height 40
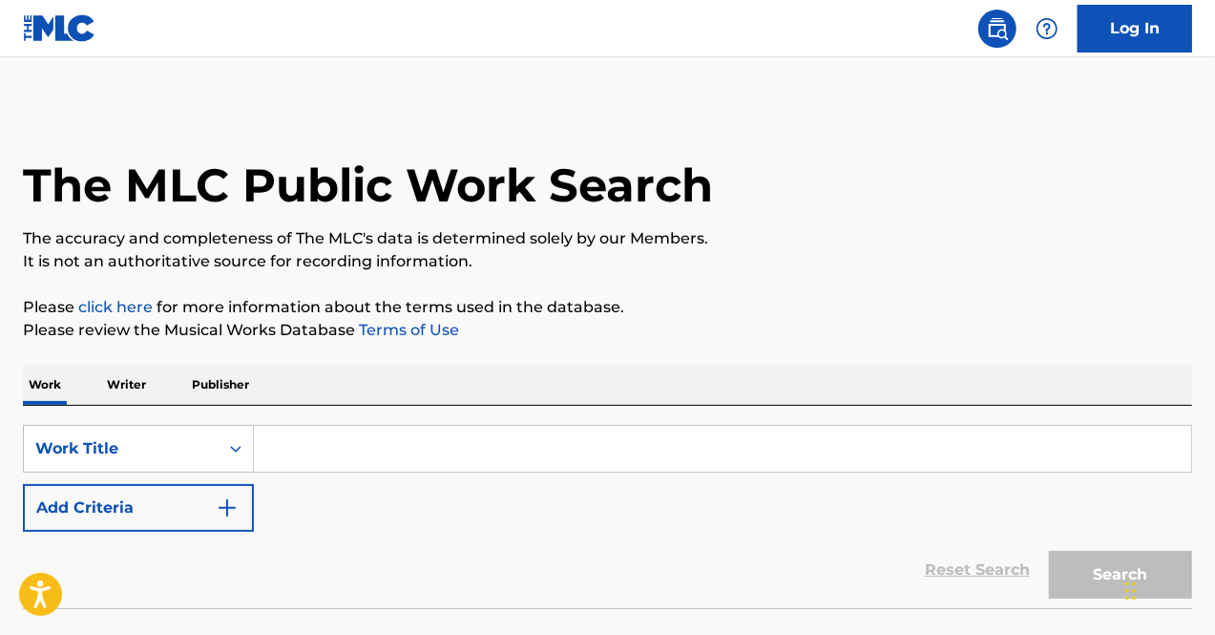
scroll to position [134, 0]
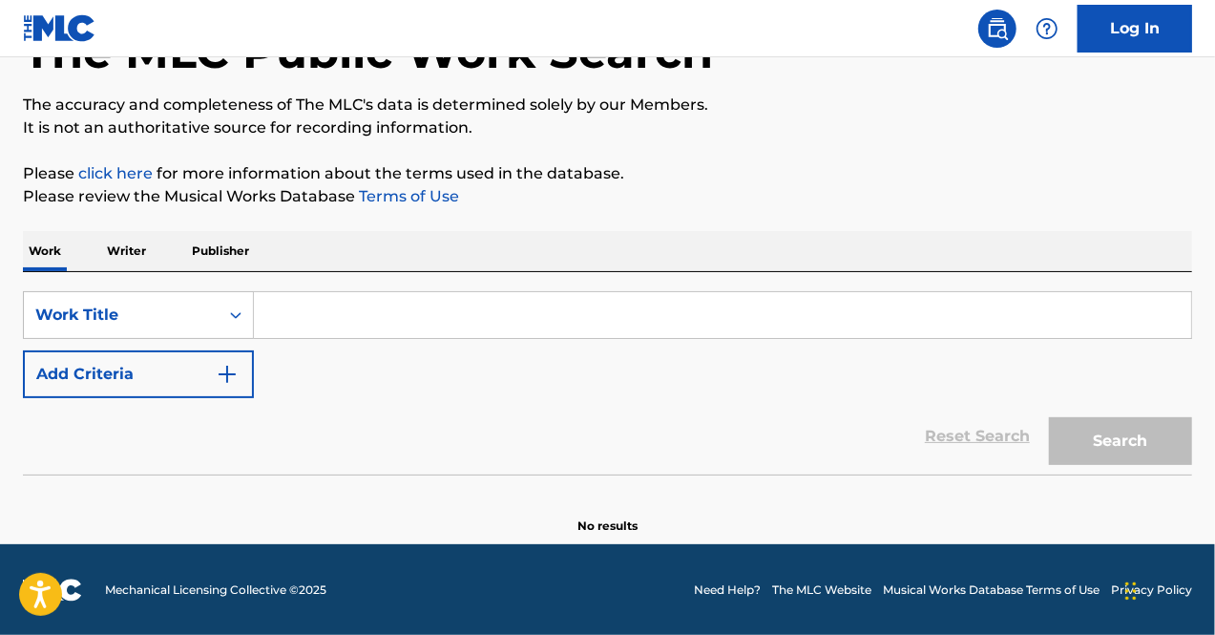
click at [365, 307] on input "Search Form" at bounding box center [722, 315] width 937 height 46
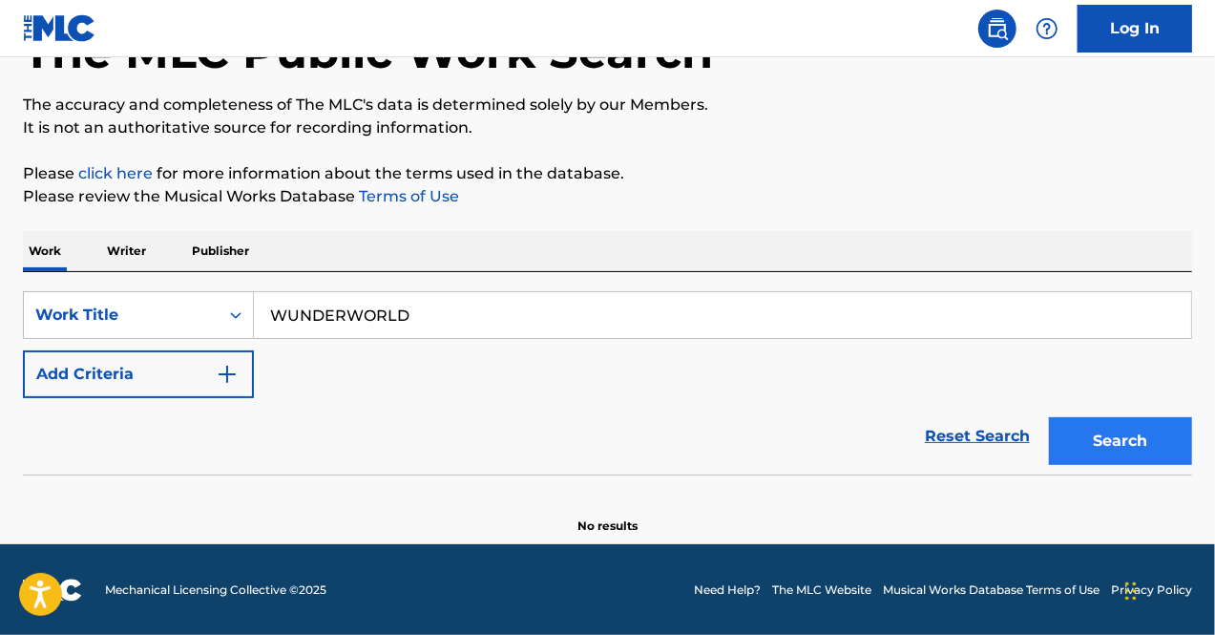
type input "WUNDERWORLD"
click at [1082, 437] on button "Search" at bounding box center [1120, 441] width 143 height 48
click at [137, 234] on p "Writer" at bounding box center [126, 251] width 51 height 40
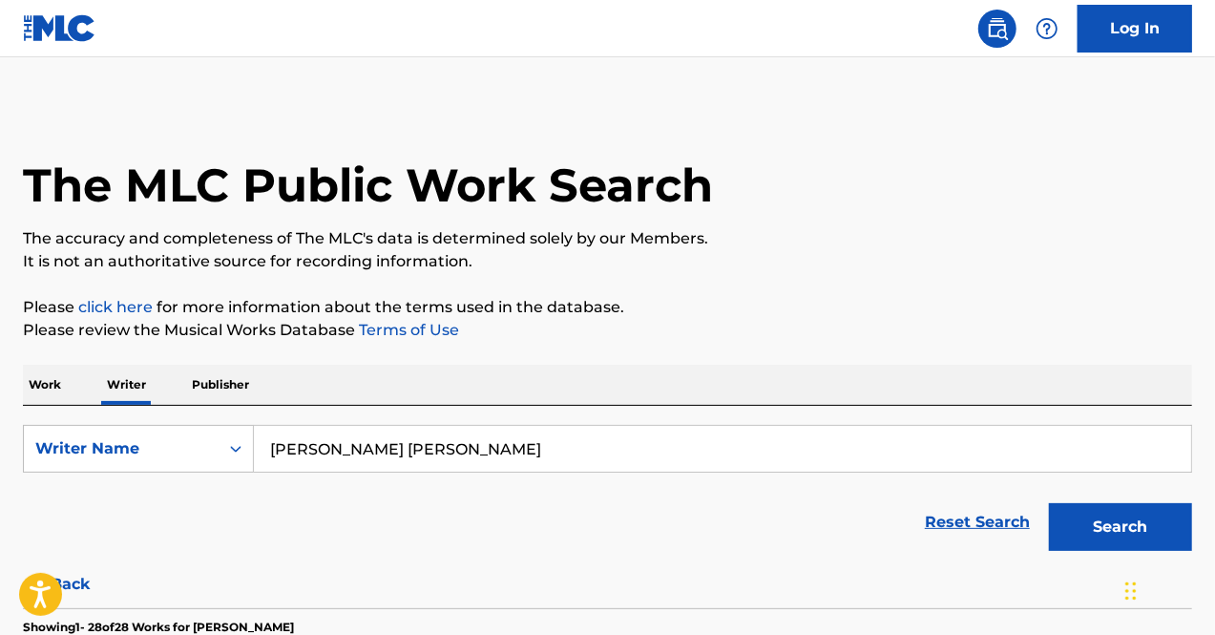
click at [48, 375] on p "Work" at bounding box center [45, 385] width 44 height 40
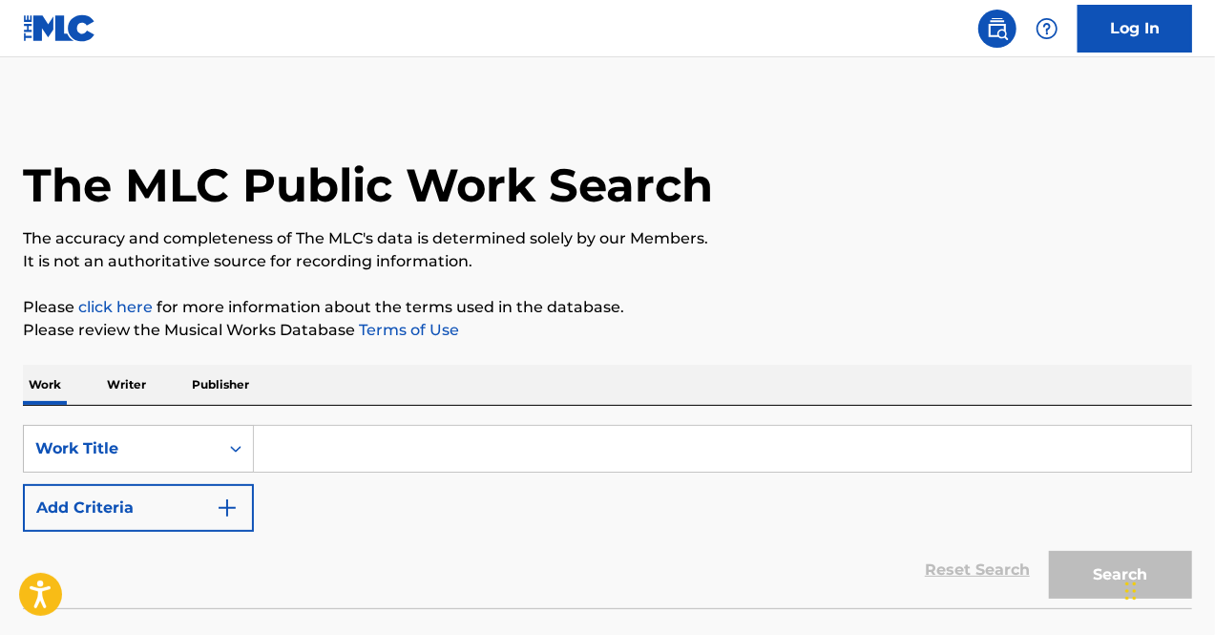
click at [353, 431] on input "Search Form" at bounding box center [722, 449] width 937 height 46
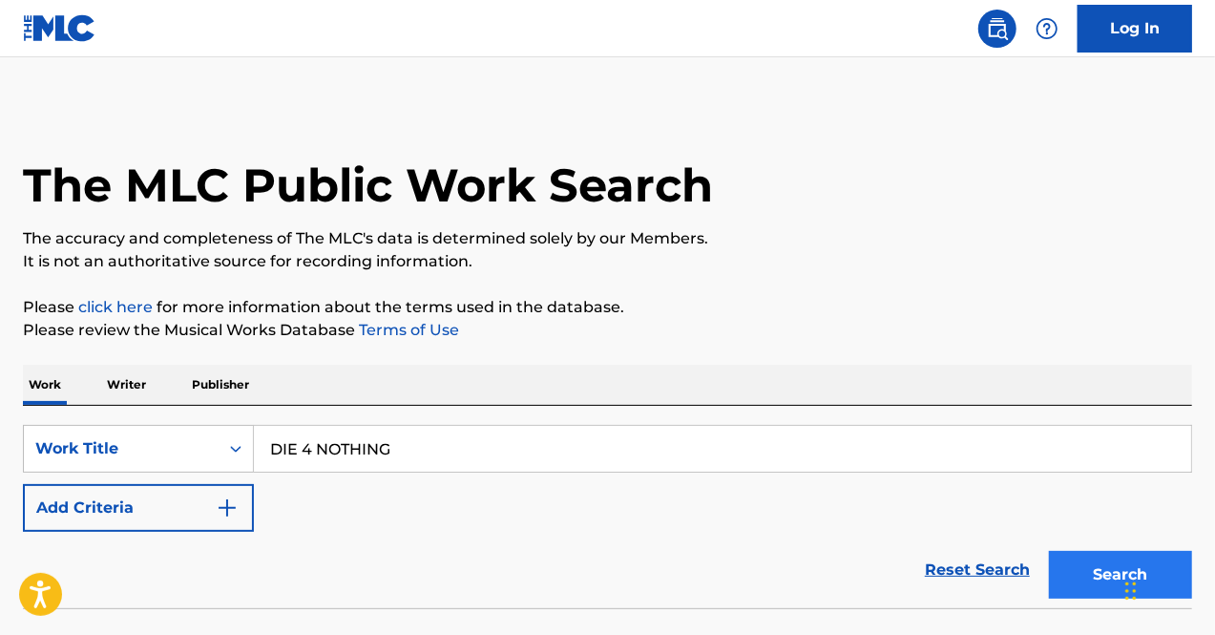
type input "DIE 4 NOTHING"
click at [1078, 560] on button "Search" at bounding box center [1120, 575] width 143 height 48
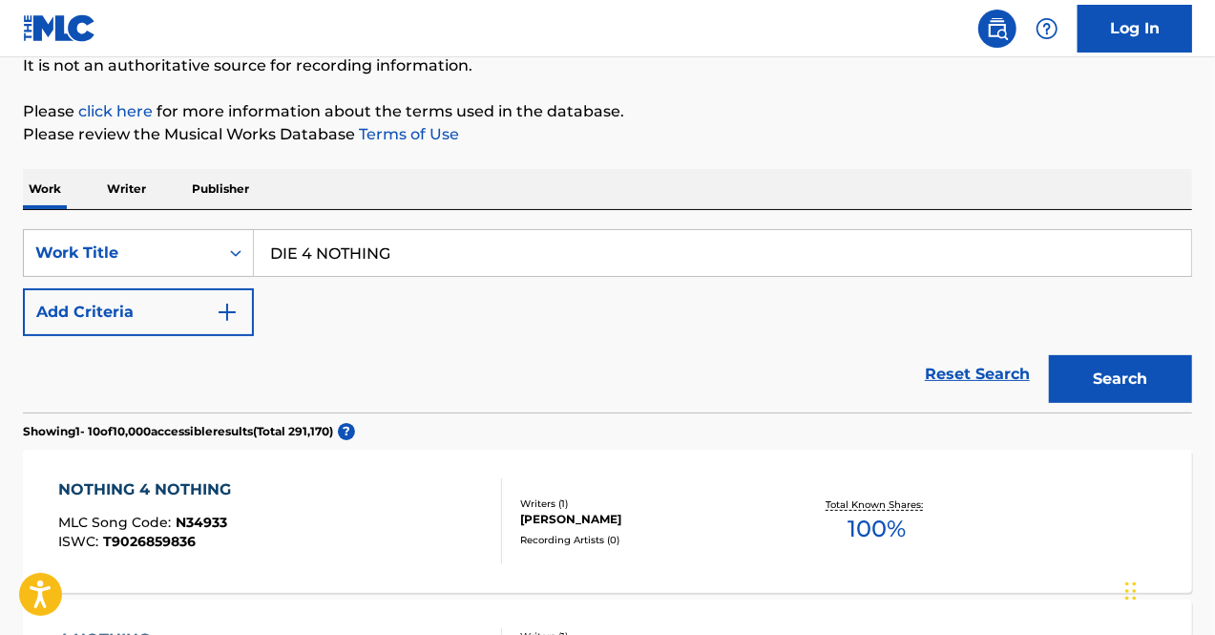
scroll to position [195, 0]
drag, startPoint x: 606, startPoint y: 273, endPoint x: 225, endPoint y: 248, distance: 381.5
click at [225, 248] on div "SearchWithCriteriae410f144-c110-416c-a20e-055521eadf3d Work Title DIE 4 NOTHING" at bounding box center [607, 254] width 1169 height 48
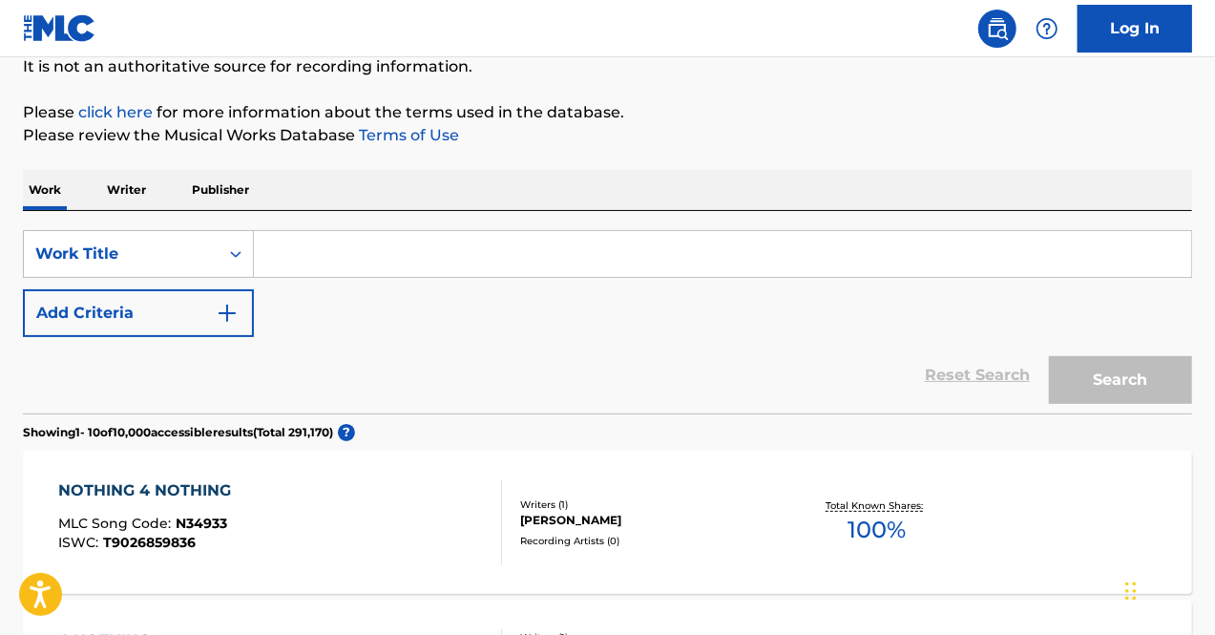
click at [378, 255] on input "Search Form" at bounding box center [722, 254] width 937 height 46
paste input "WICHITA BLUES"
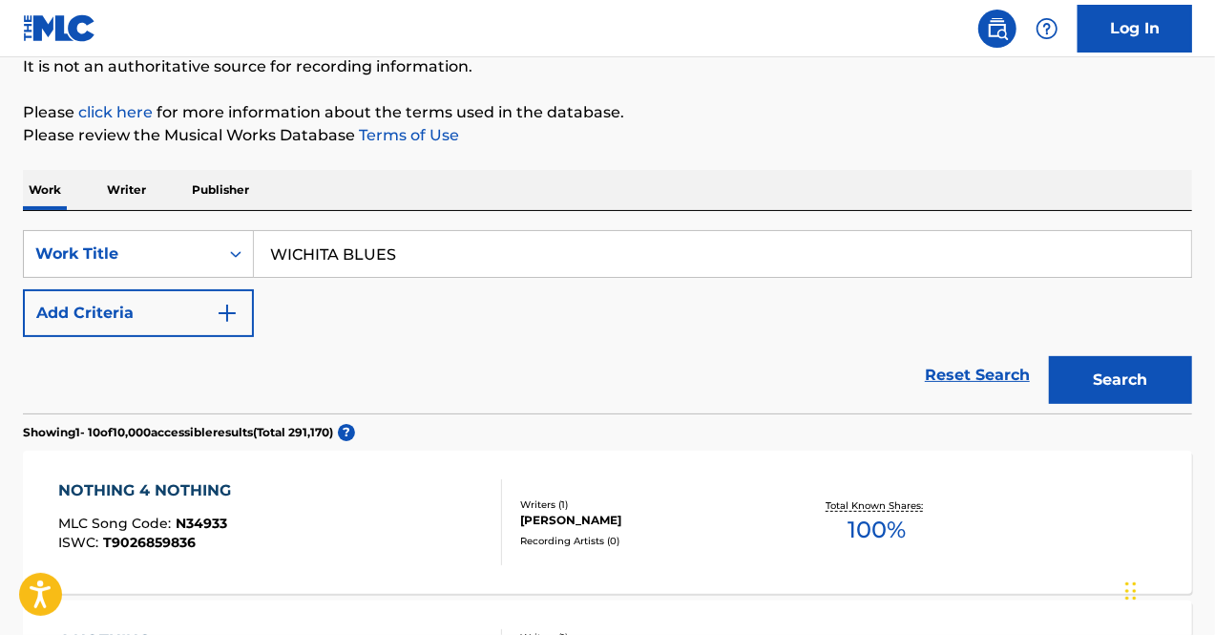
type input "WICHITA BLUES"
click at [1049, 356] on button "Search" at bounding box center [1120, 380] width 143 height 48
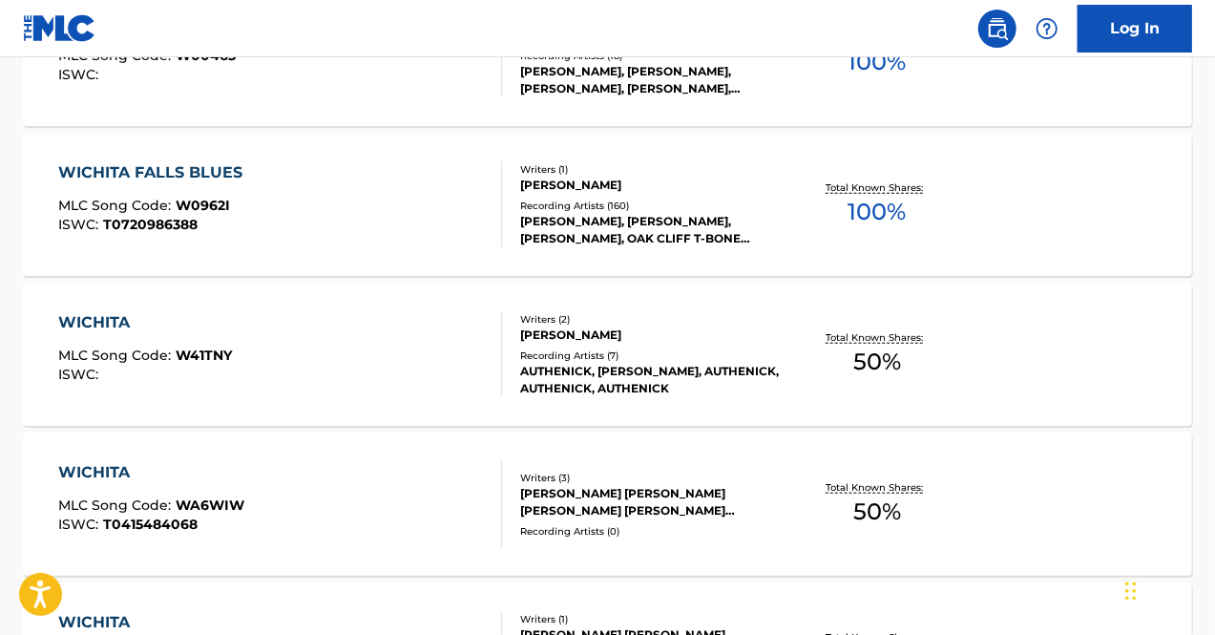
scroll to position [661, 0]
click at [202, 170] on div "WICHITA FALLS BLUES" at bounding box center [155, 173] width 194 height 23
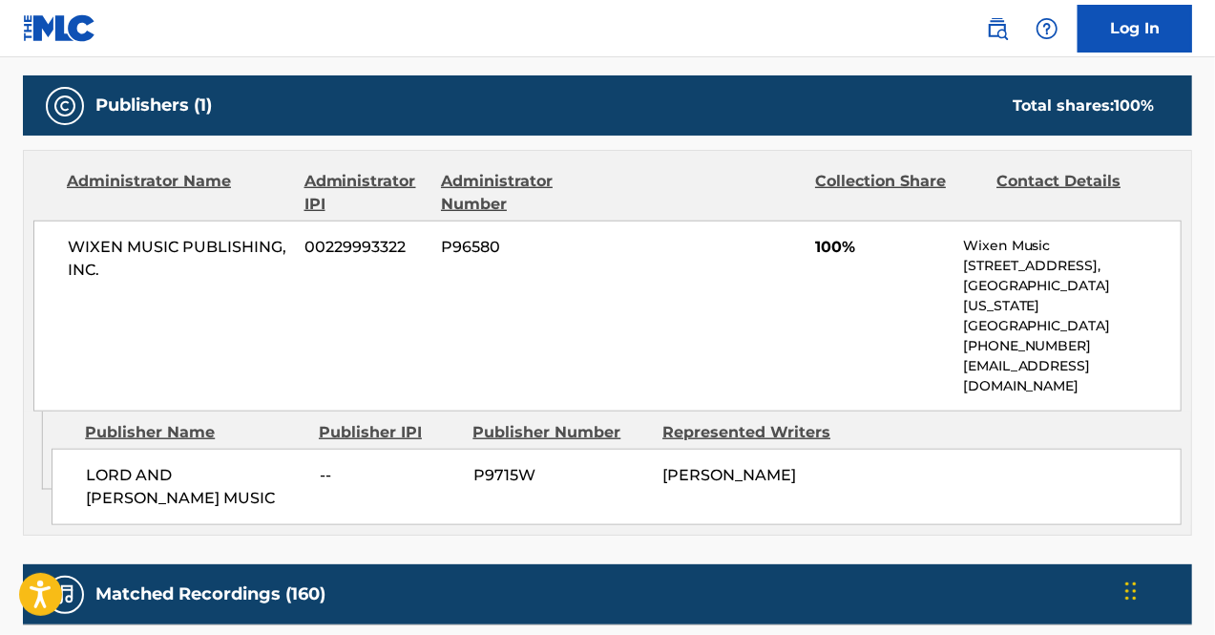
scroll to position [810, 0]
